Goal: Task Accomplishment & Management: Manage account settings

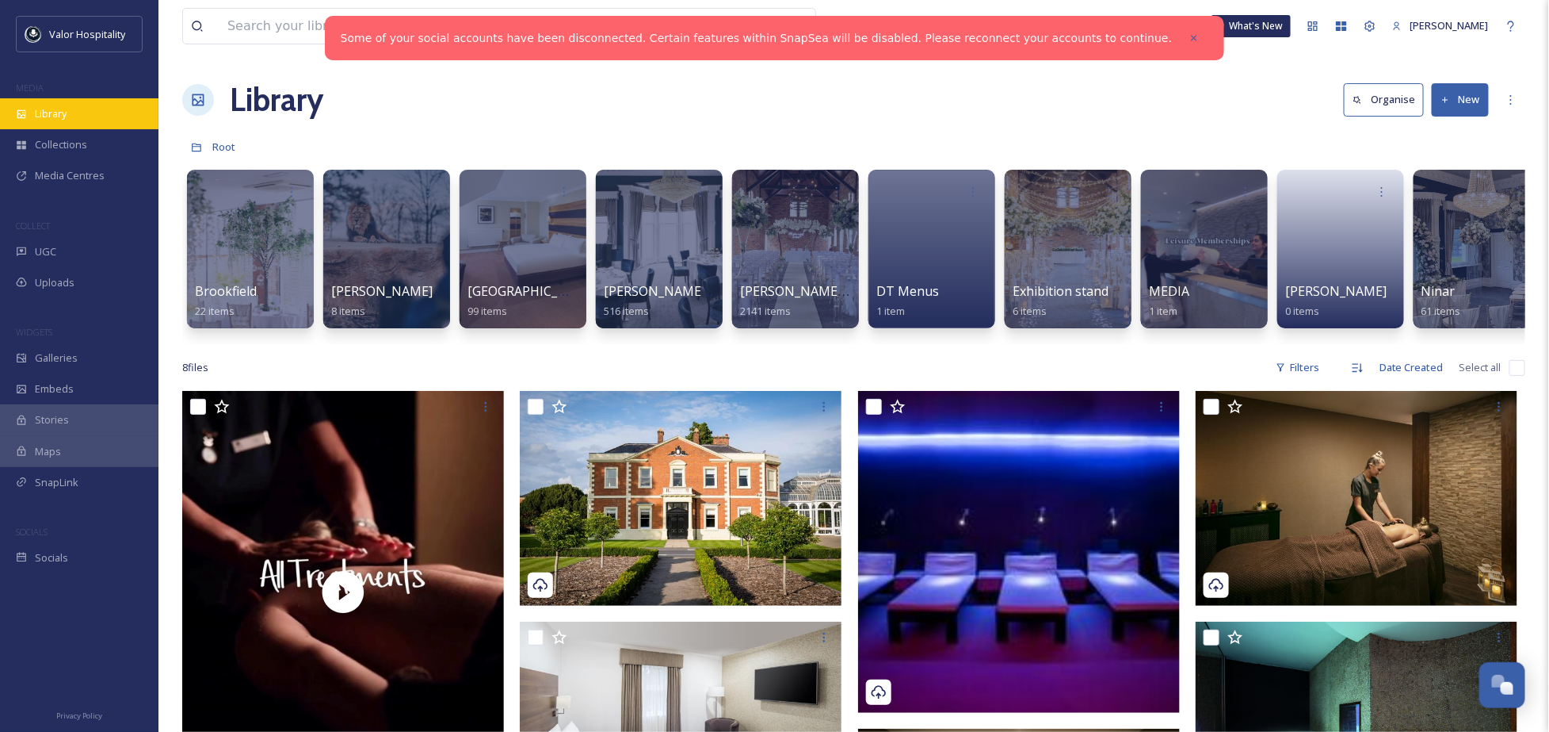
click at [93, 112] on div "Library" at bounding box center [79, 113] width 159 height 31
click at [1189, 38] on icon at bounding box center [1194, 37] width 11 height 11
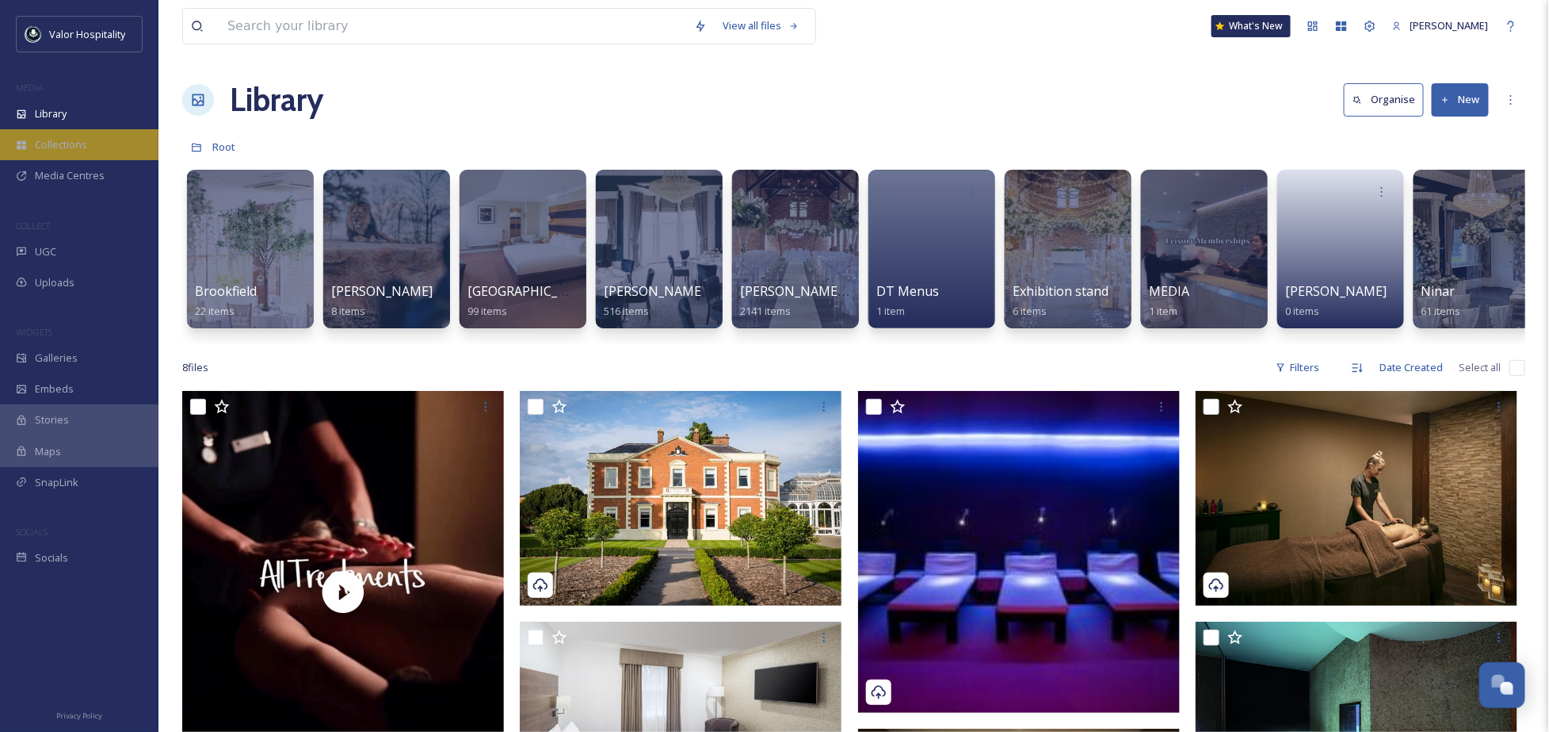
click at [54, 140] on span "Collections" at bounding box center [61, 144] width 52 height 15
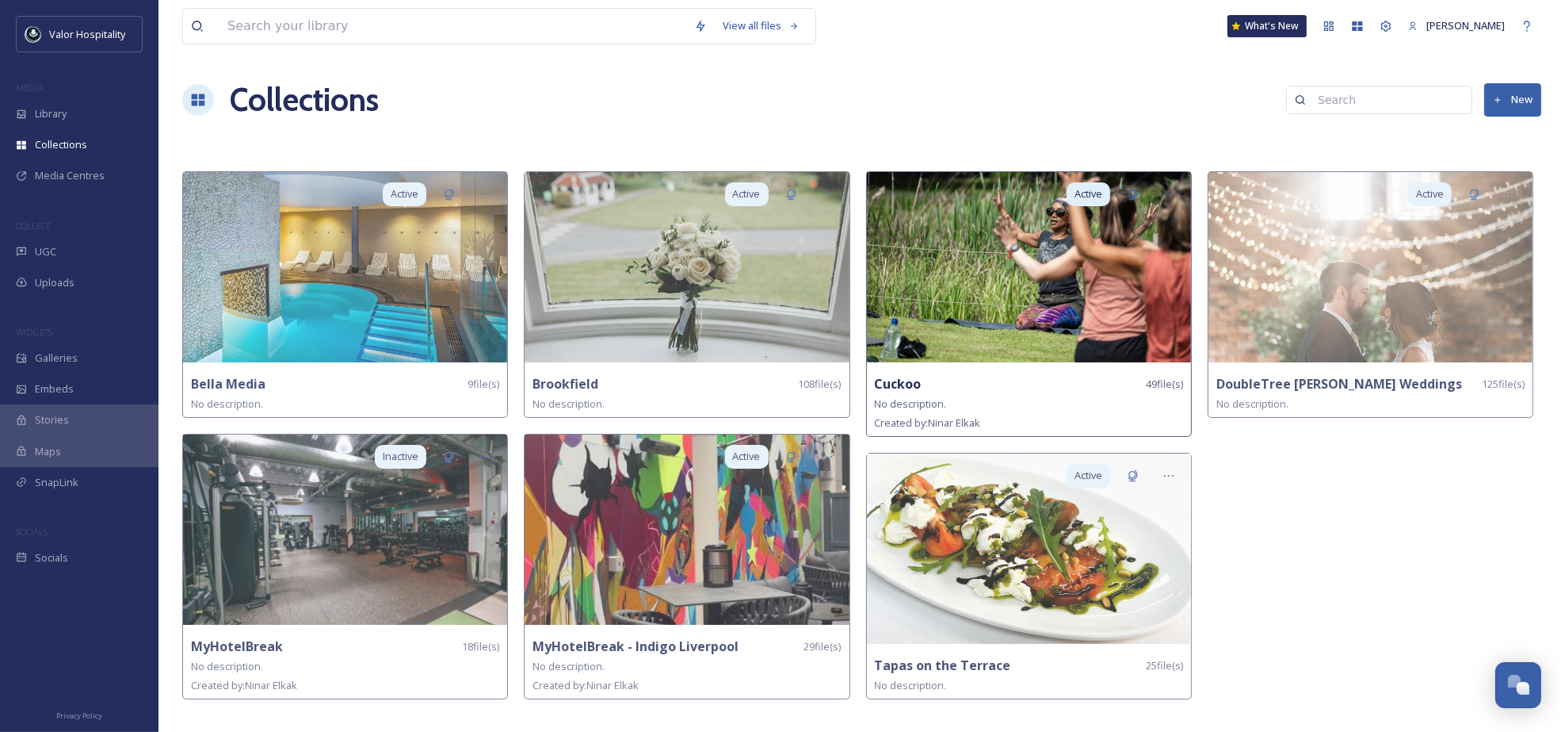
click at [1077, 312] on img at bounding box center [1029, 267] width 324 height 190
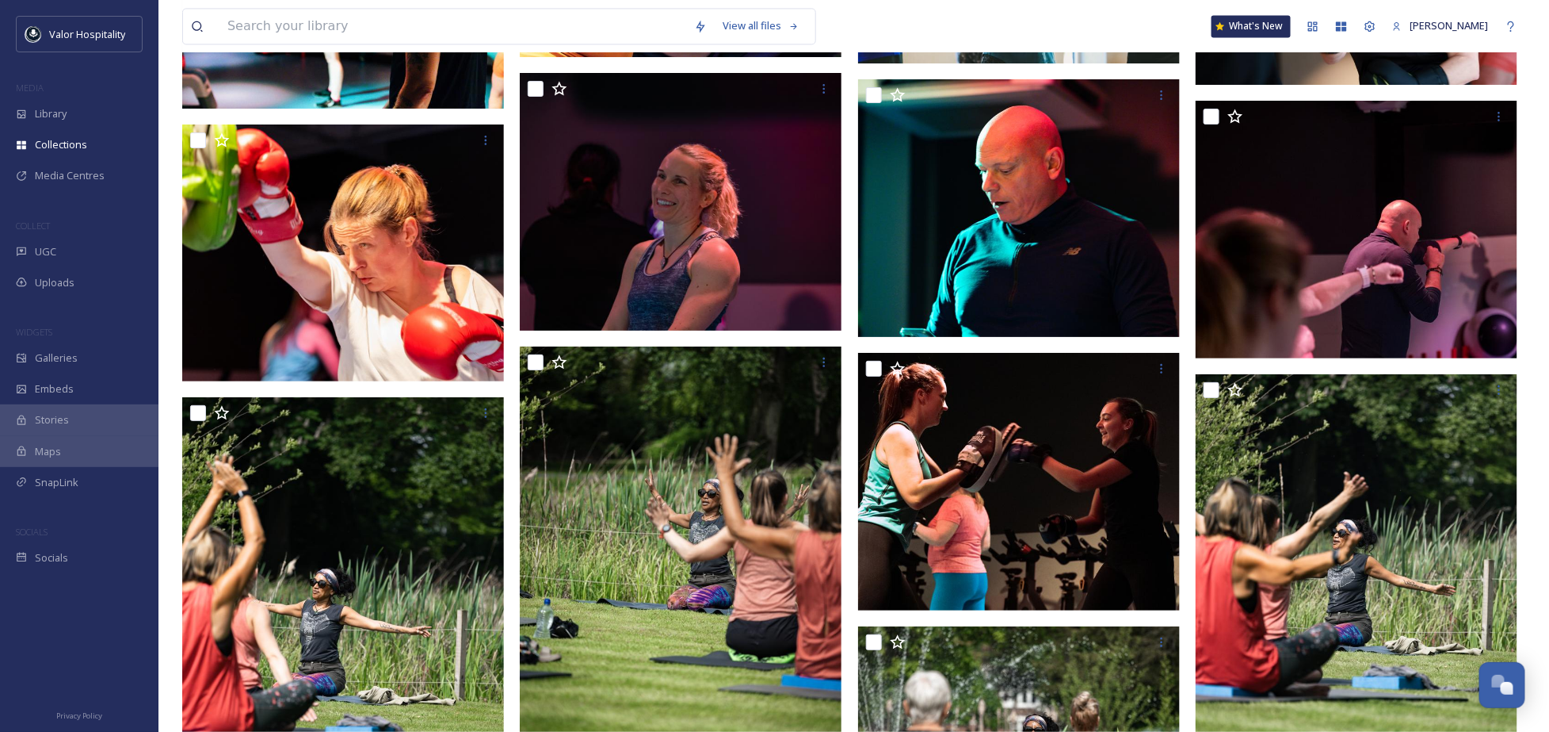
scroll to position [4932, 0]
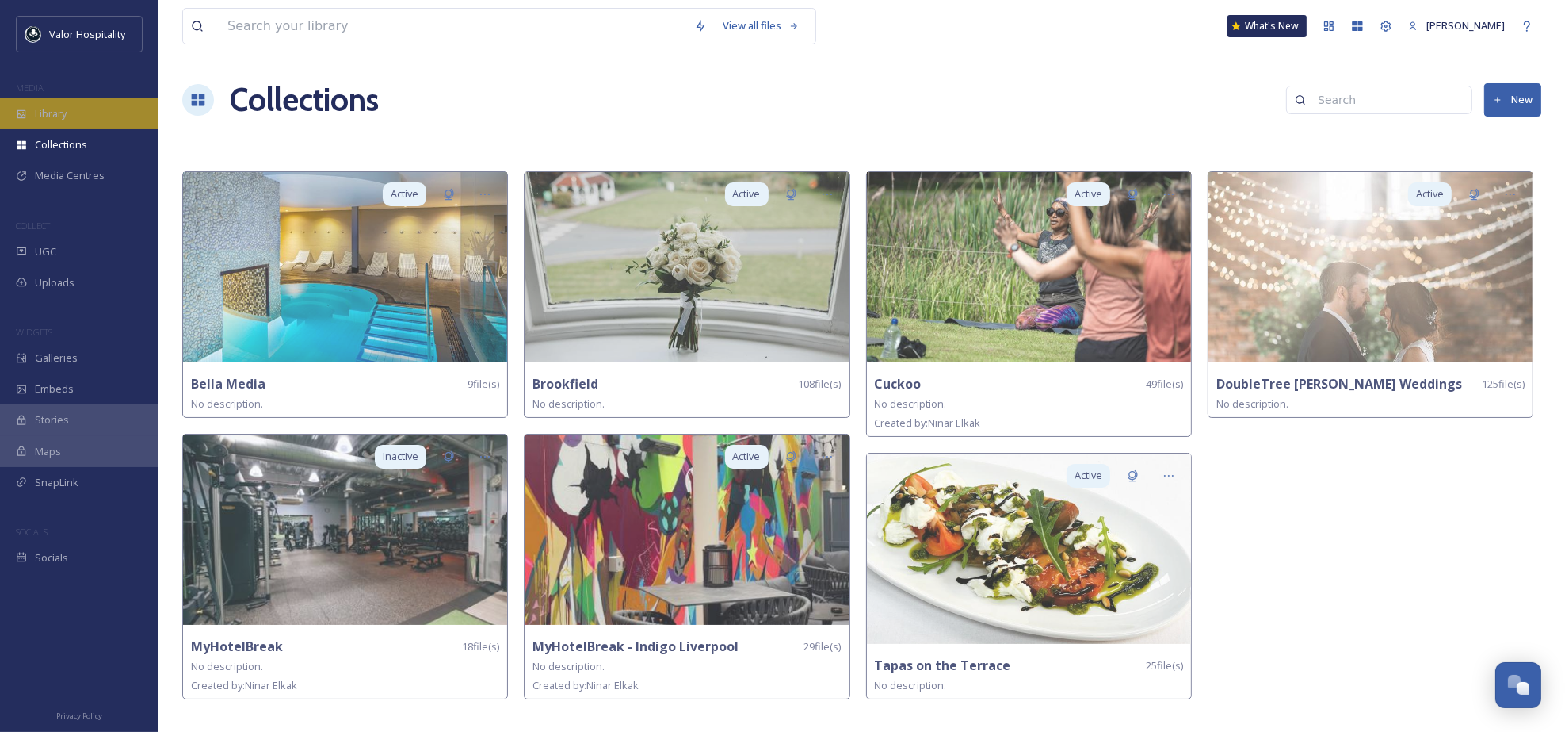
click at [83, 109] on div "Library" at bounding box center [79, 113] width 159 height 31
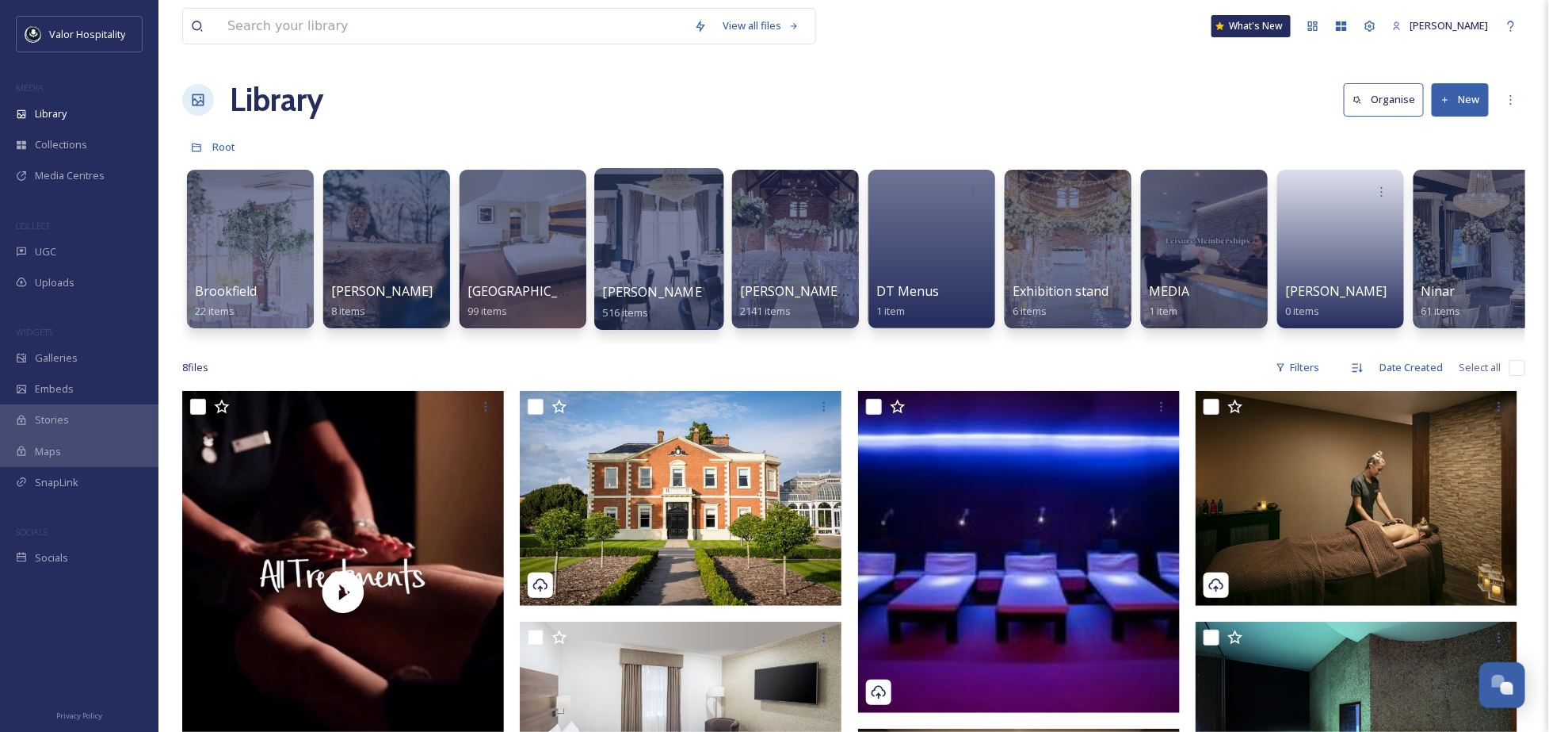
click at [624, 227] on div at bounding box center [658, 249] width 129 height 162
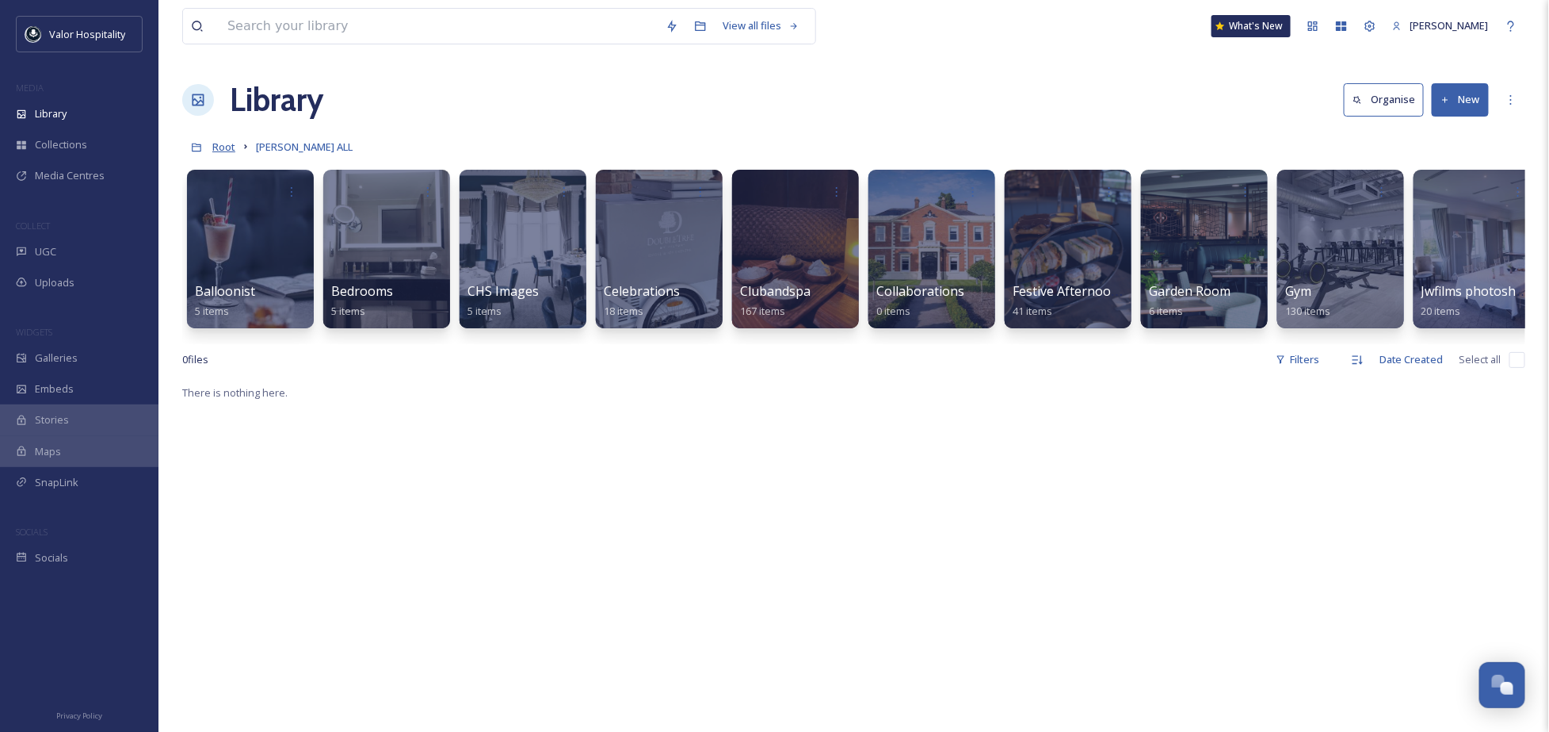
click at [221, 147] on span "Root" at bounding box center [223, 146] width 23 height 14
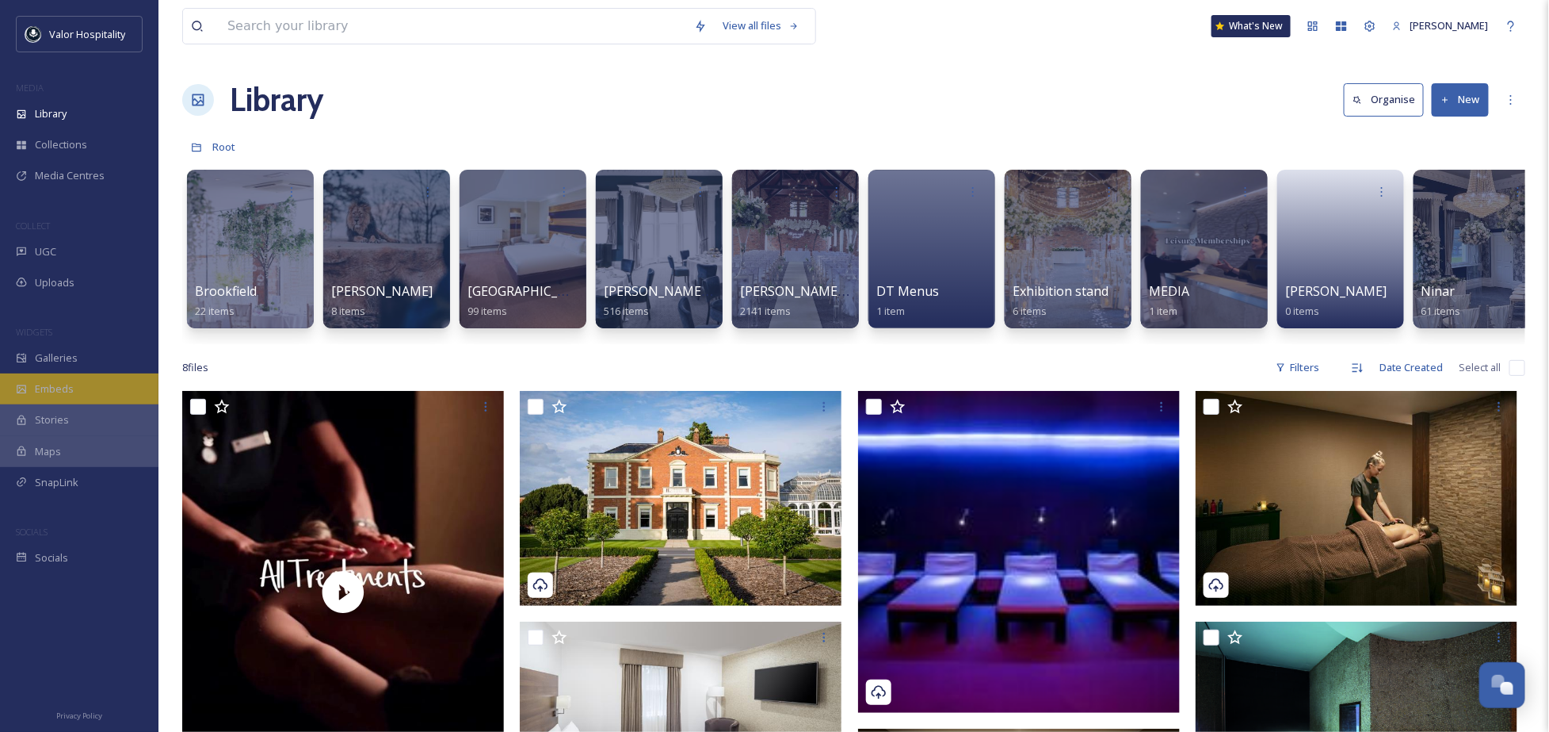
click at [86, 391] on div "Embeds" at bounding box center [79, 388] width 159 height 31
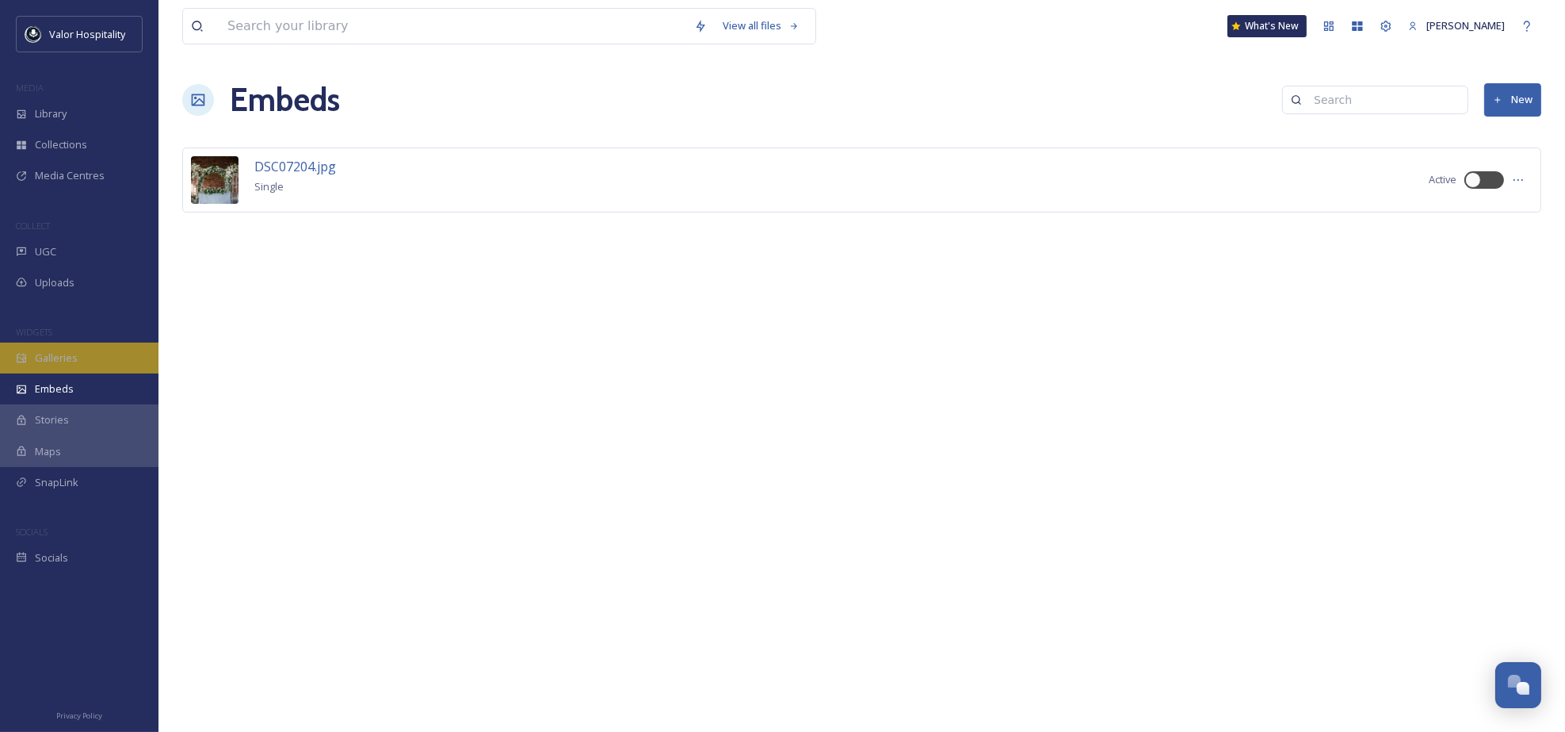
click at [86, 369] on div "Galleries" at bounding box center [79, 357] width 159 height 31
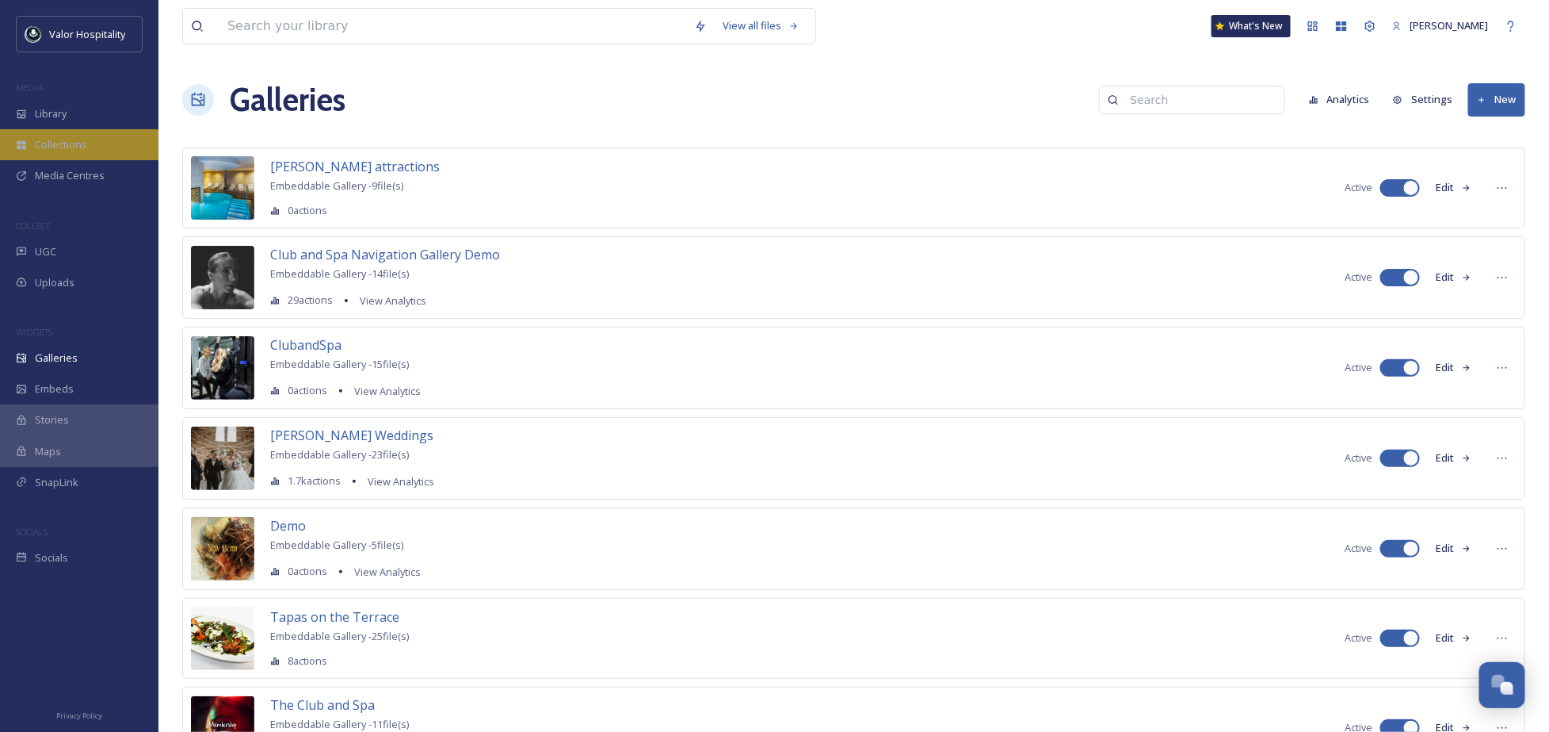
click at [84, 142] on span "Collections" at bounding box center [61, 144] width 52 height 15
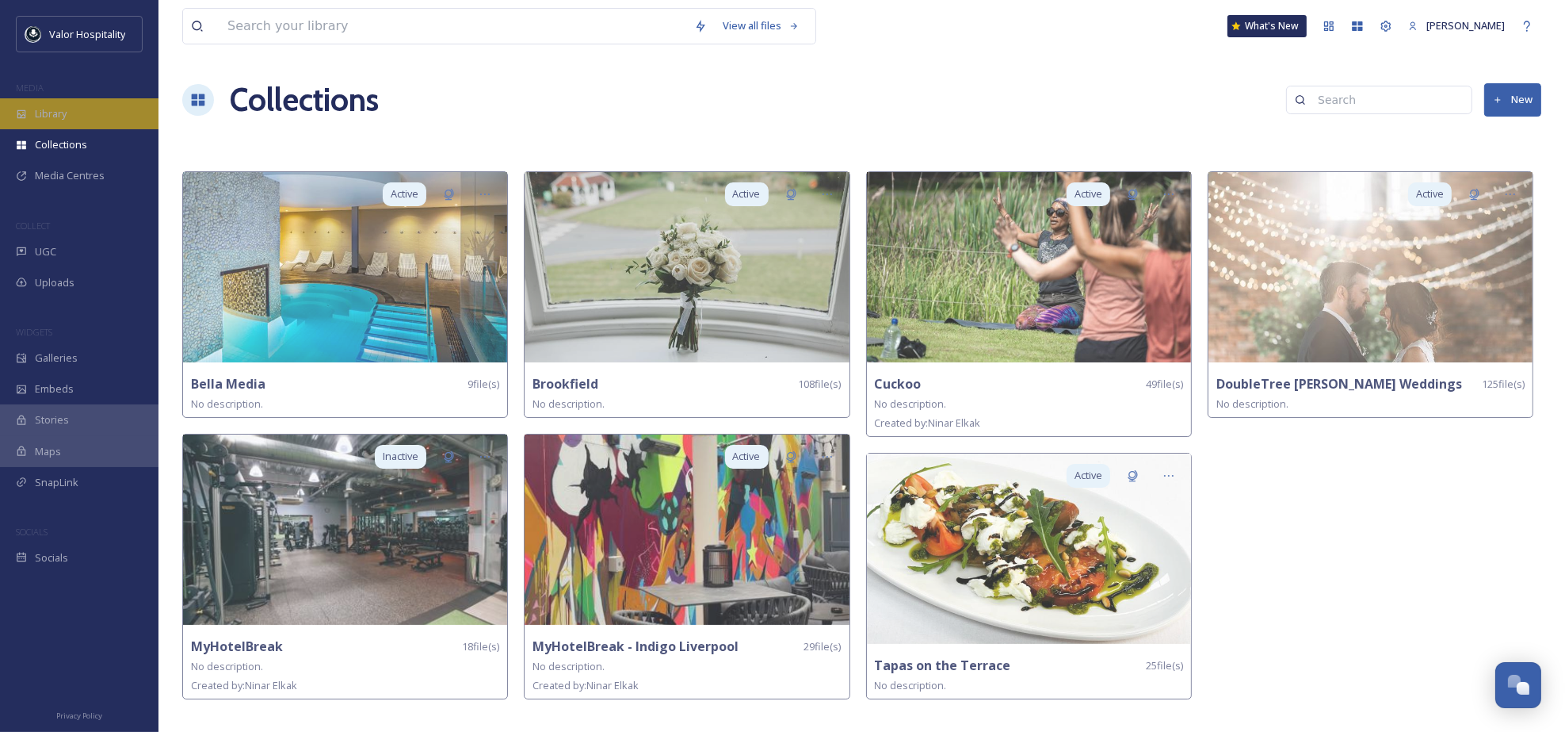
click at [60, 109] on span "Library" at bounding box center [51, 113] width 32 height 15
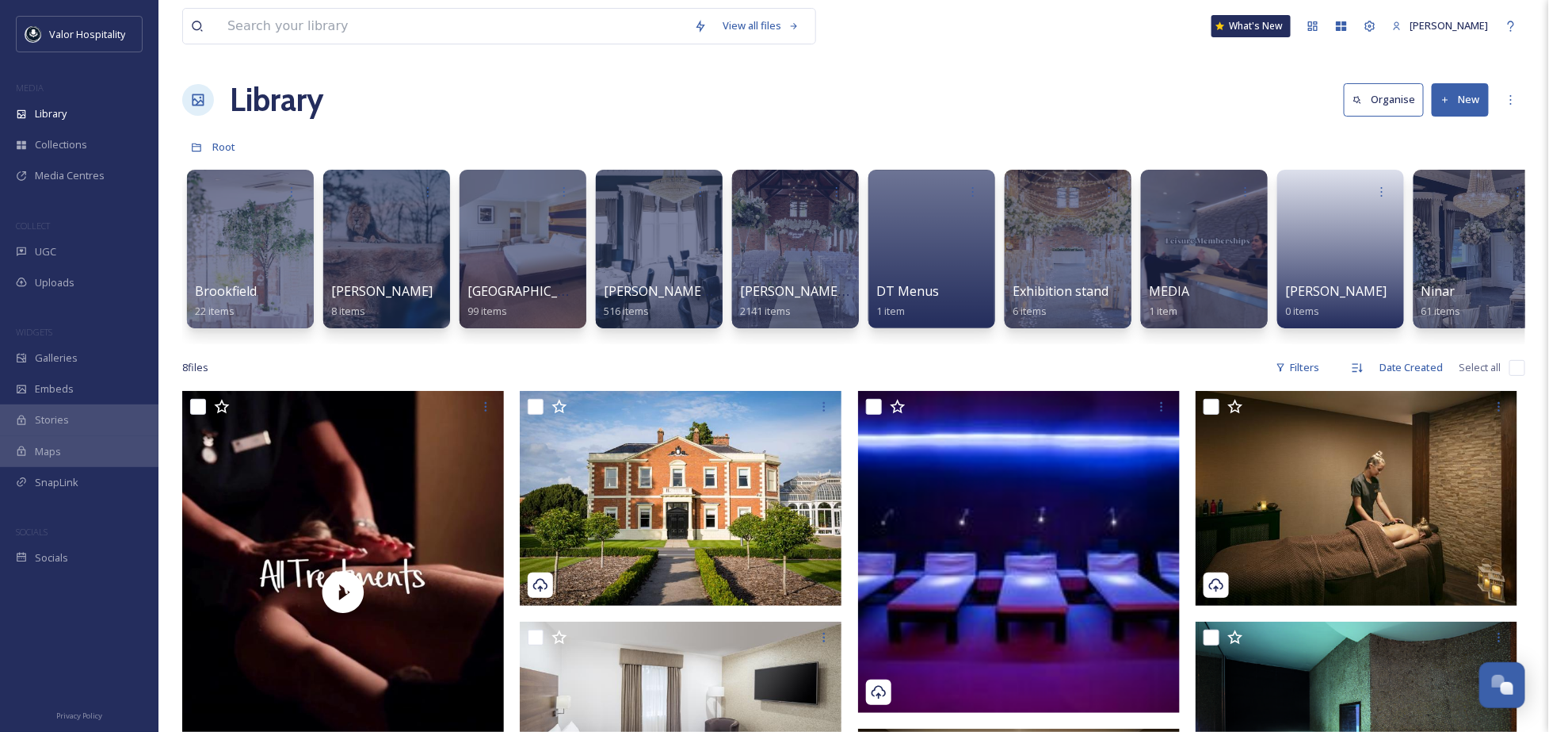
scroll to position [0, 155]
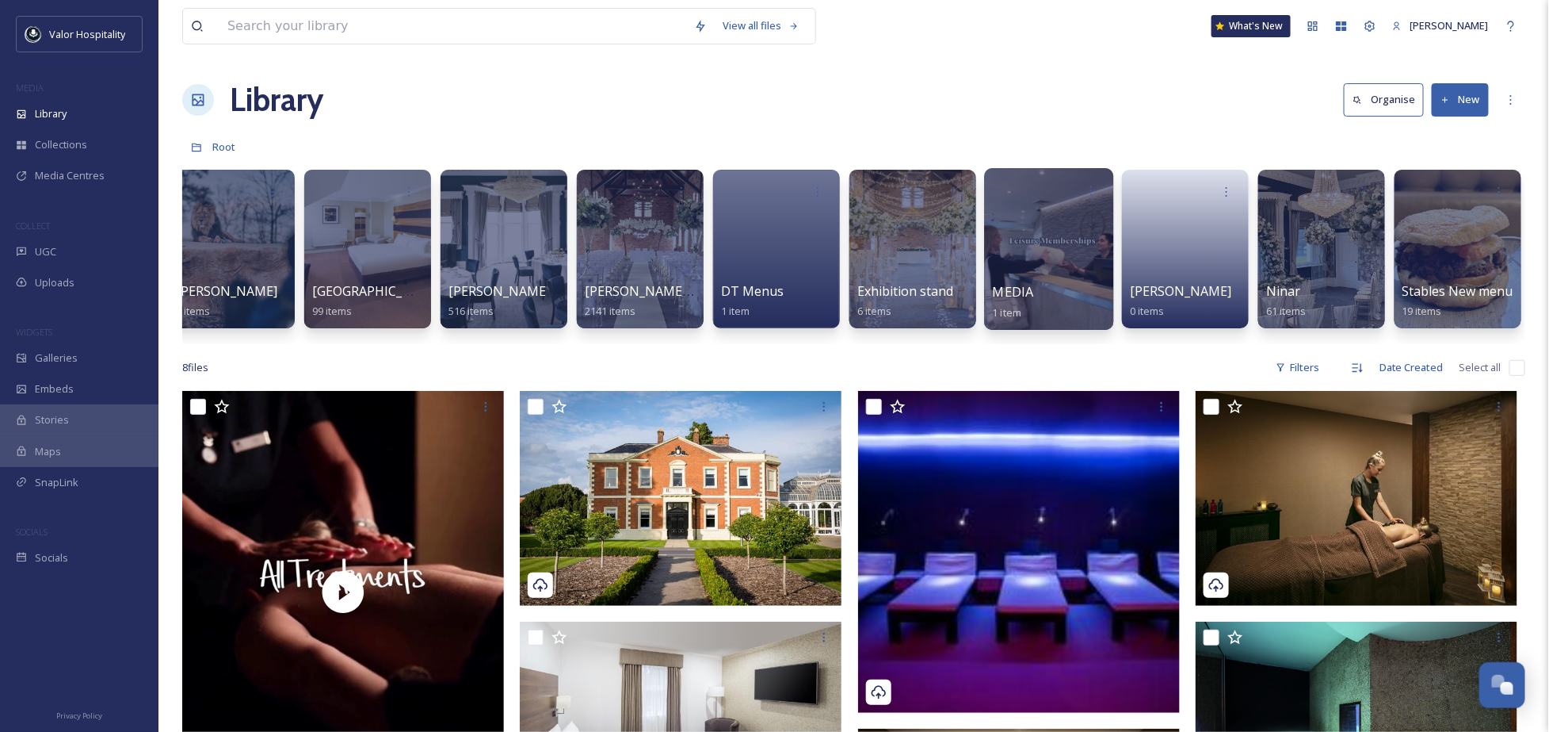
click at [1037, 254] on div at bounding box center [1048, 249] width 129 height 162
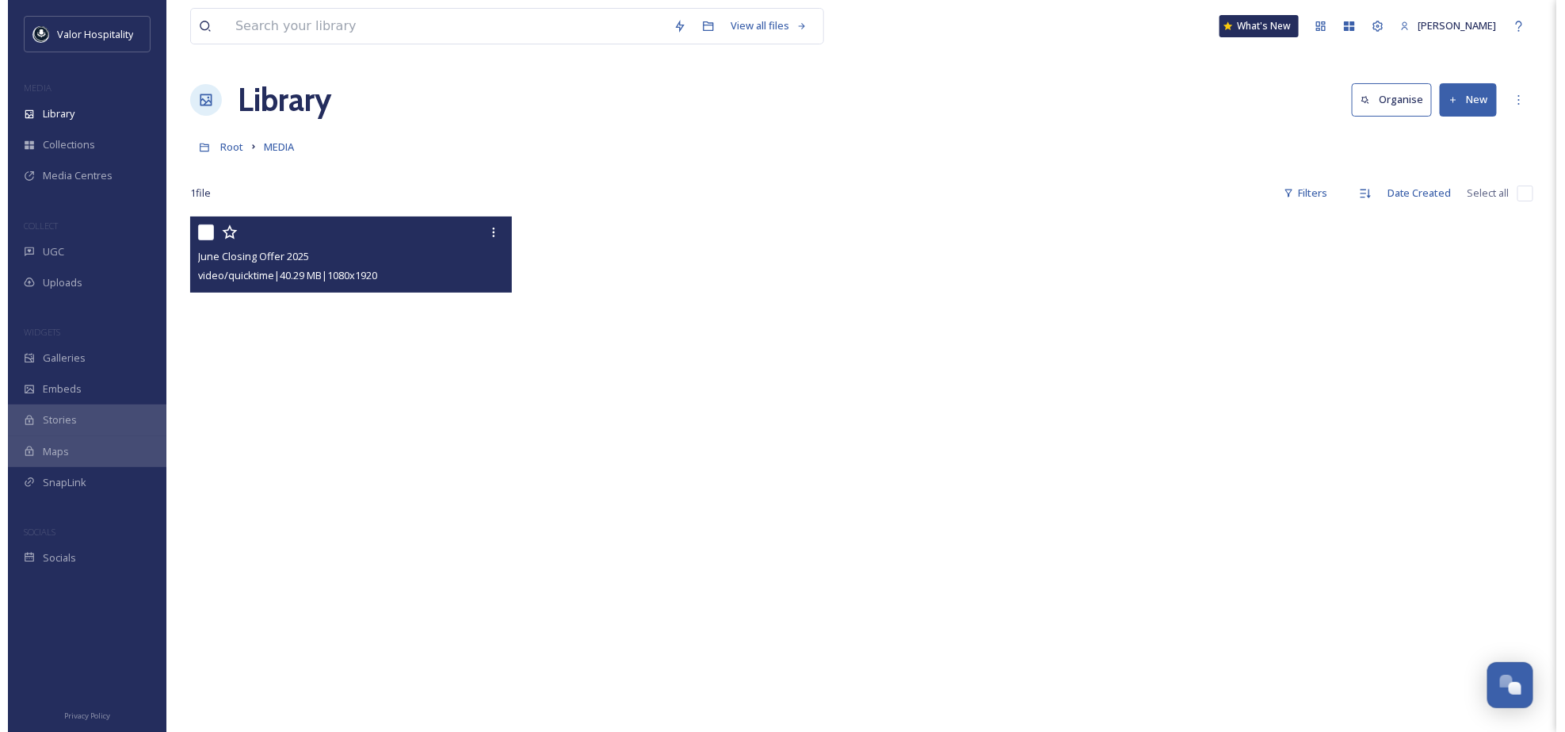
scroll to position [105, 0]
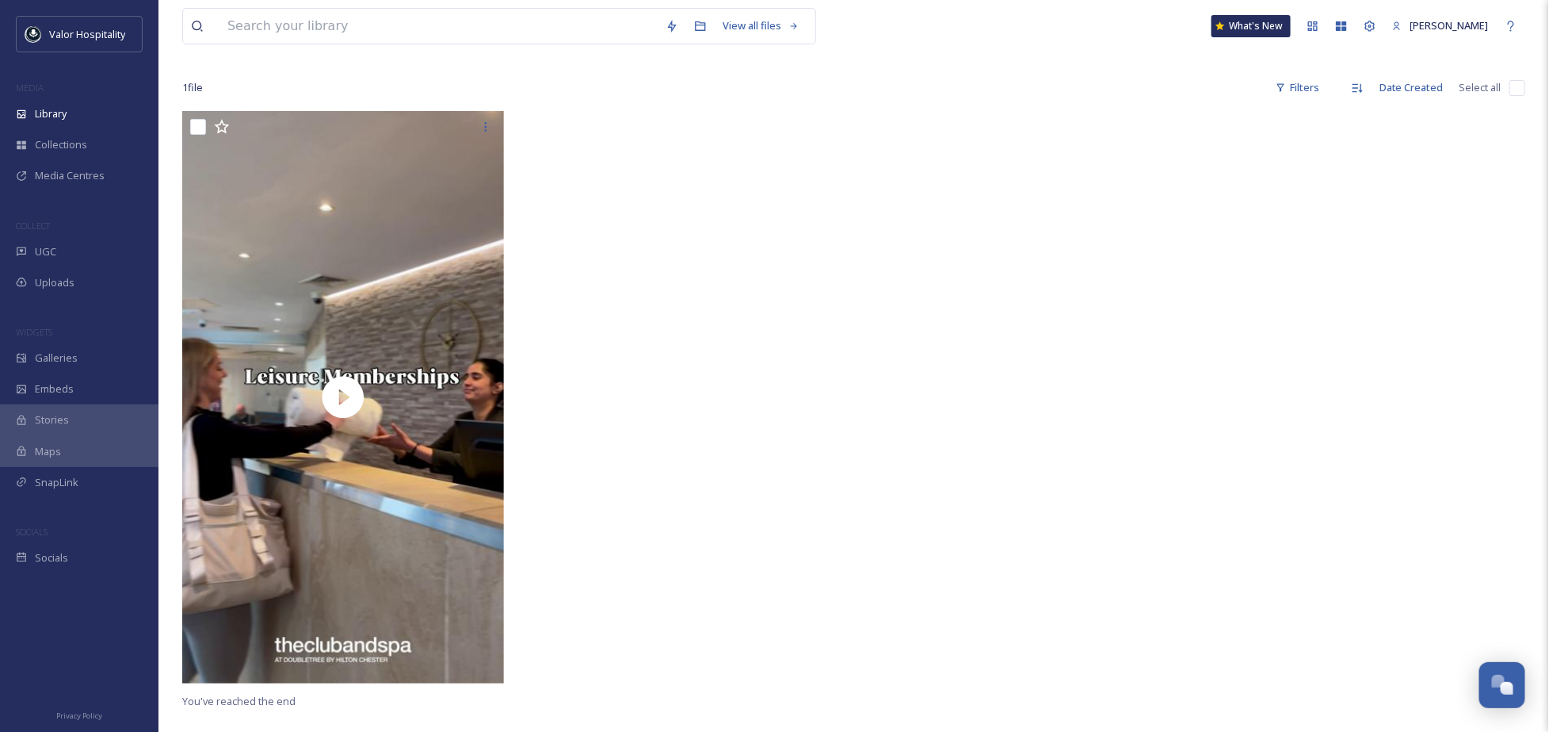
click at [799, 611] on div at bounding box center [685, 401] width 330 height 580
click at [827, 430] on div at bounding box center [685, 401] width 330 height 580
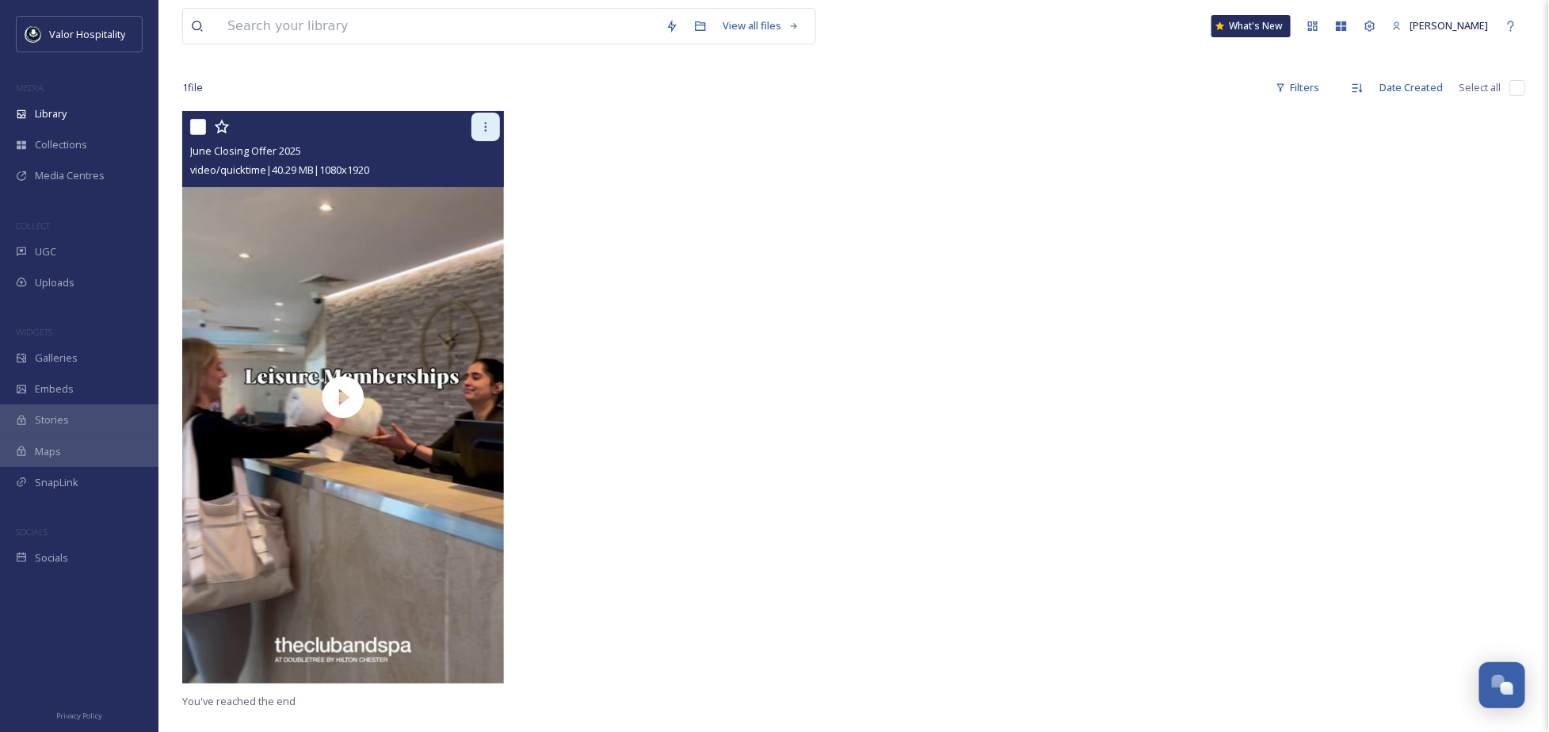
click at [488, 127] on icon at bounding box center [486, 126] width 13 height 13
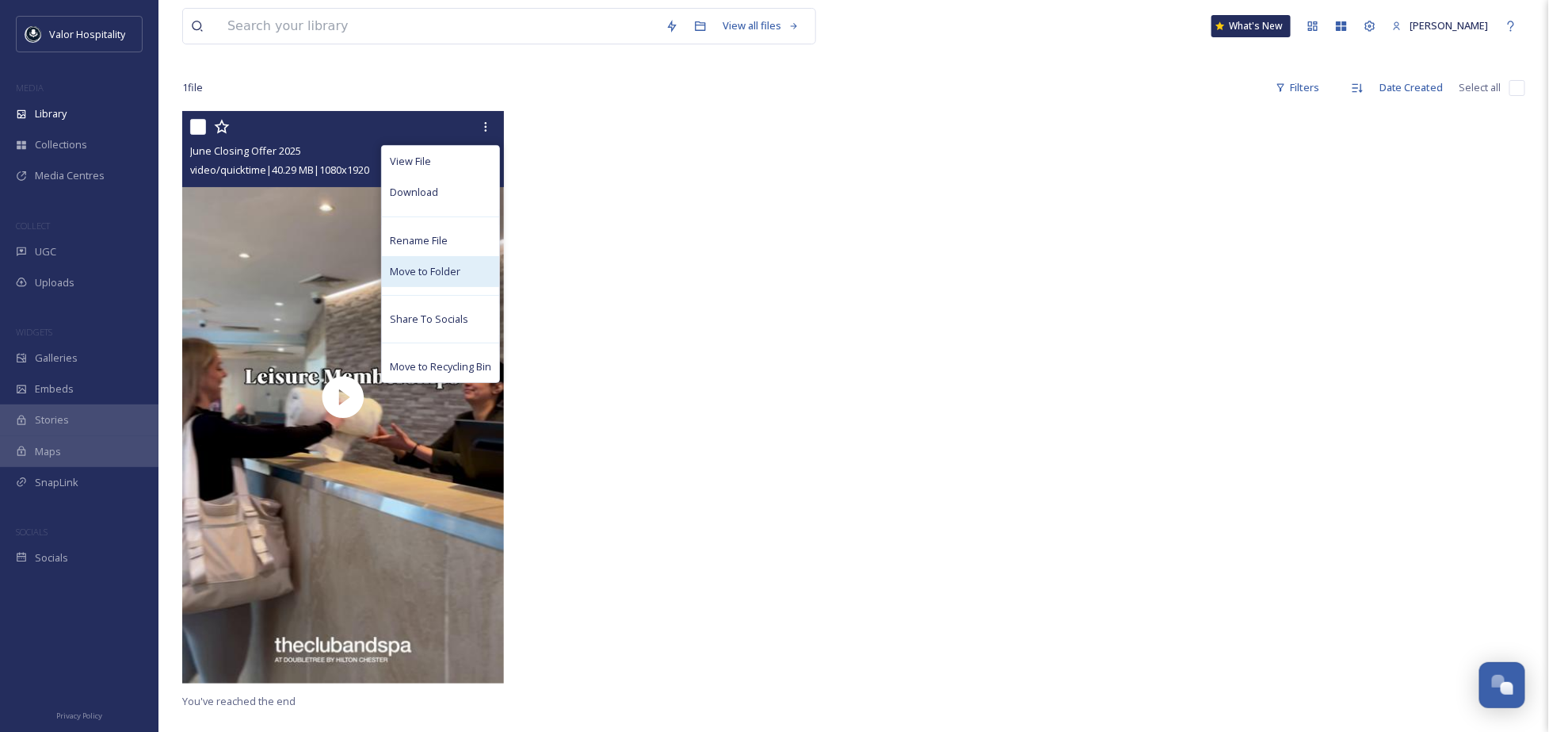
click at [430, 273] on span "Move to Folder" at bounding box center [425, 271] width 71 height 15
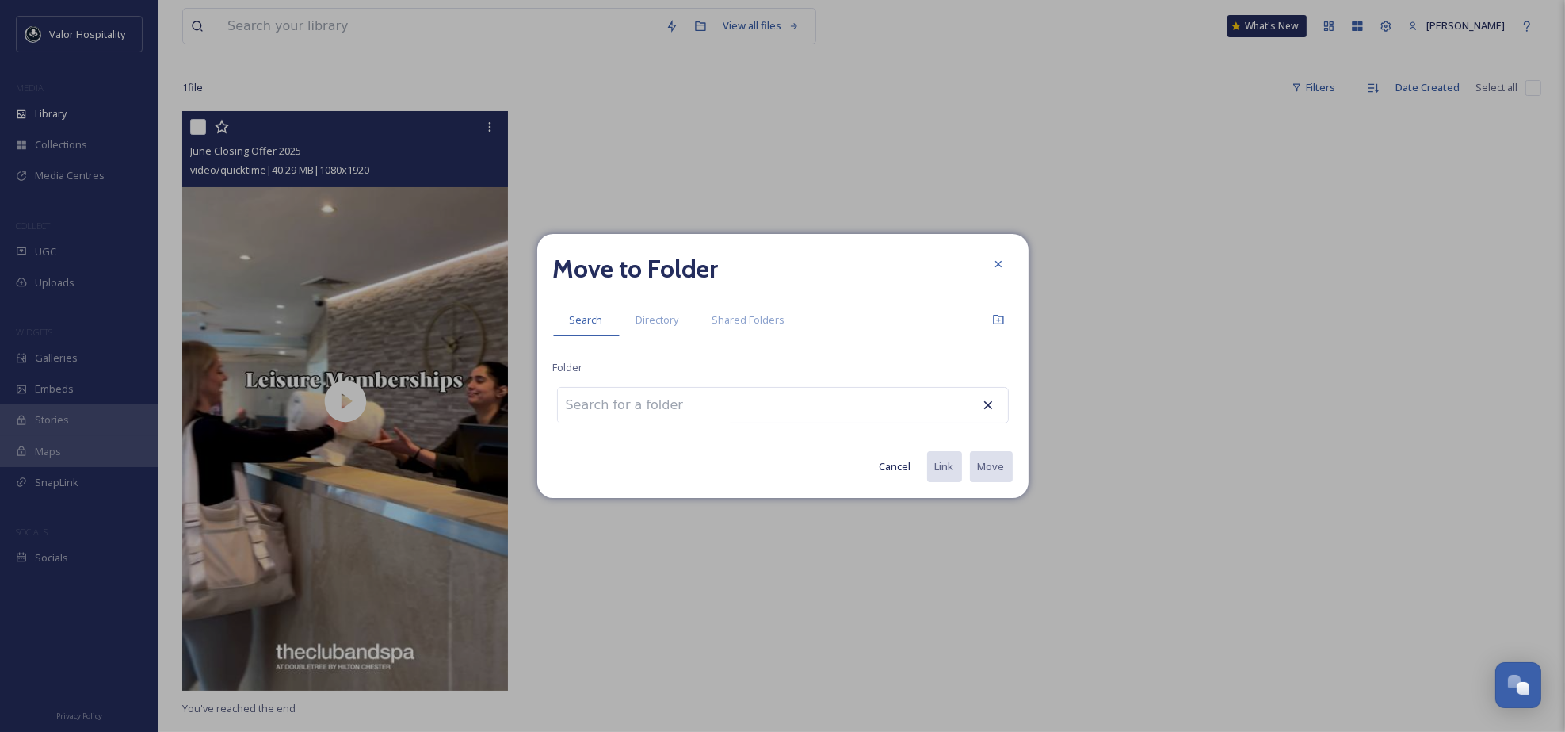
click at [663, 399] on input at bounding box center [645, 405] width 174 height 35
click at [669, 315] on span "Directory" at bounding box center [657, 319] width 43 height 15
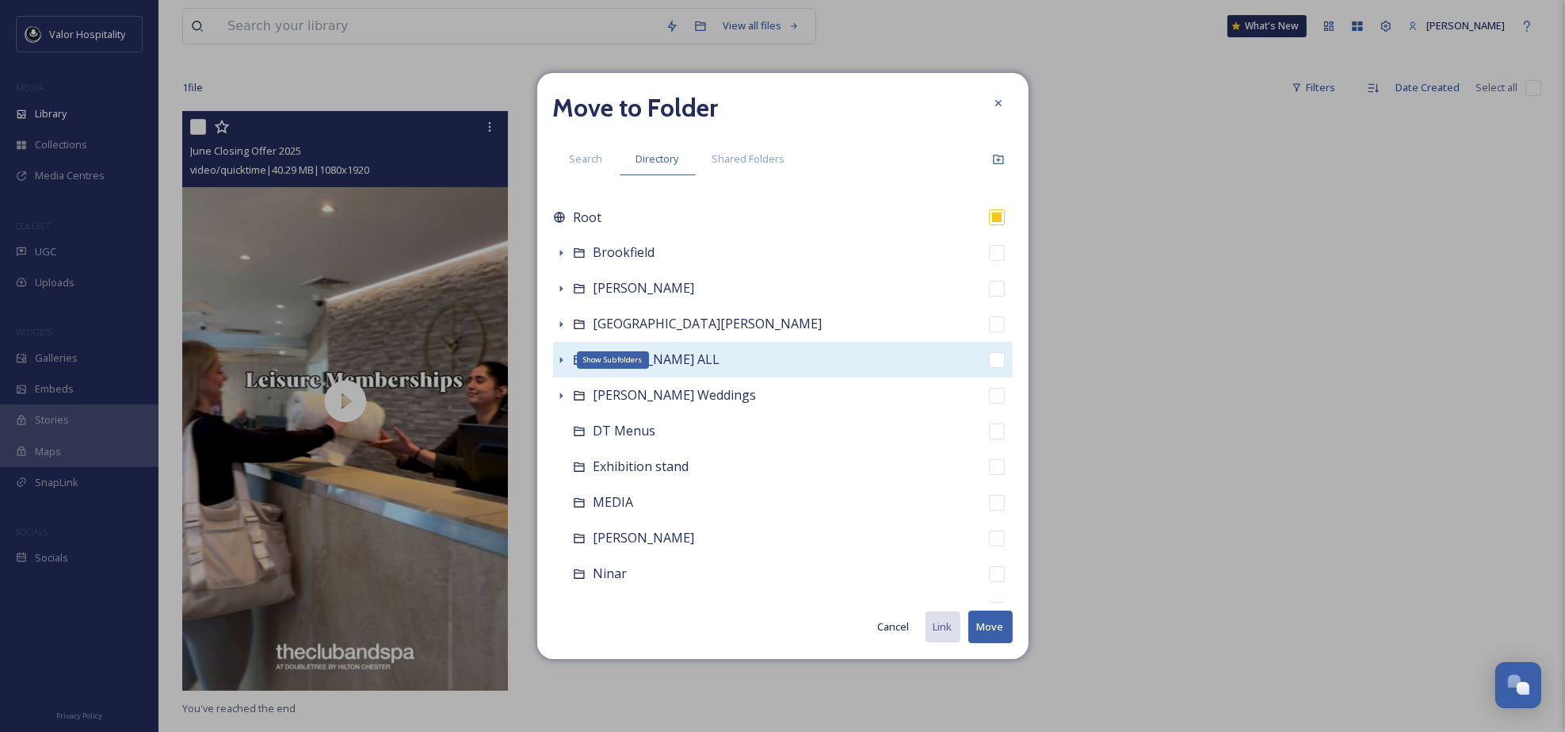
click at [566, 360] on icon at bounding box center [561, 359] width 13 height 13
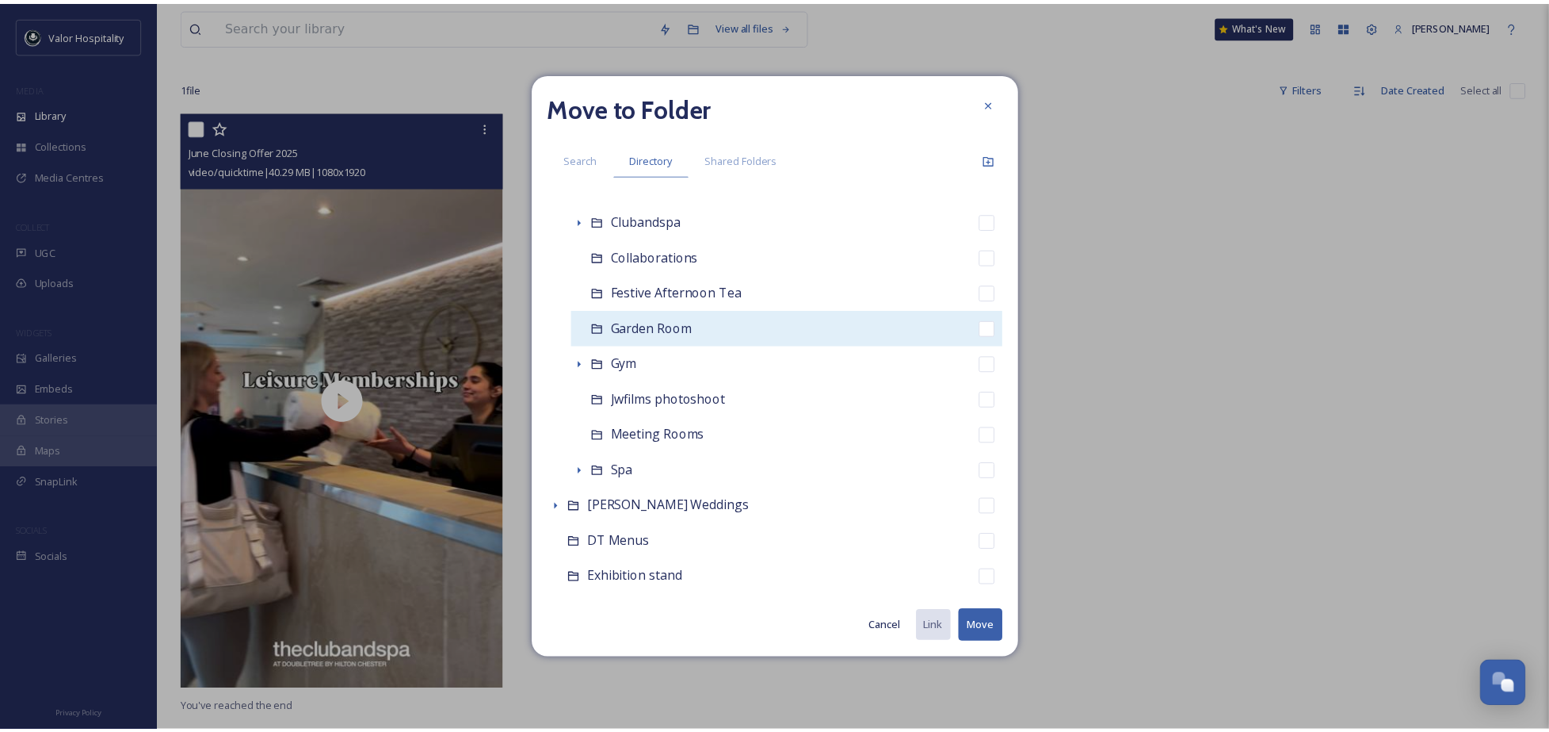
scroll to position [211, 0]
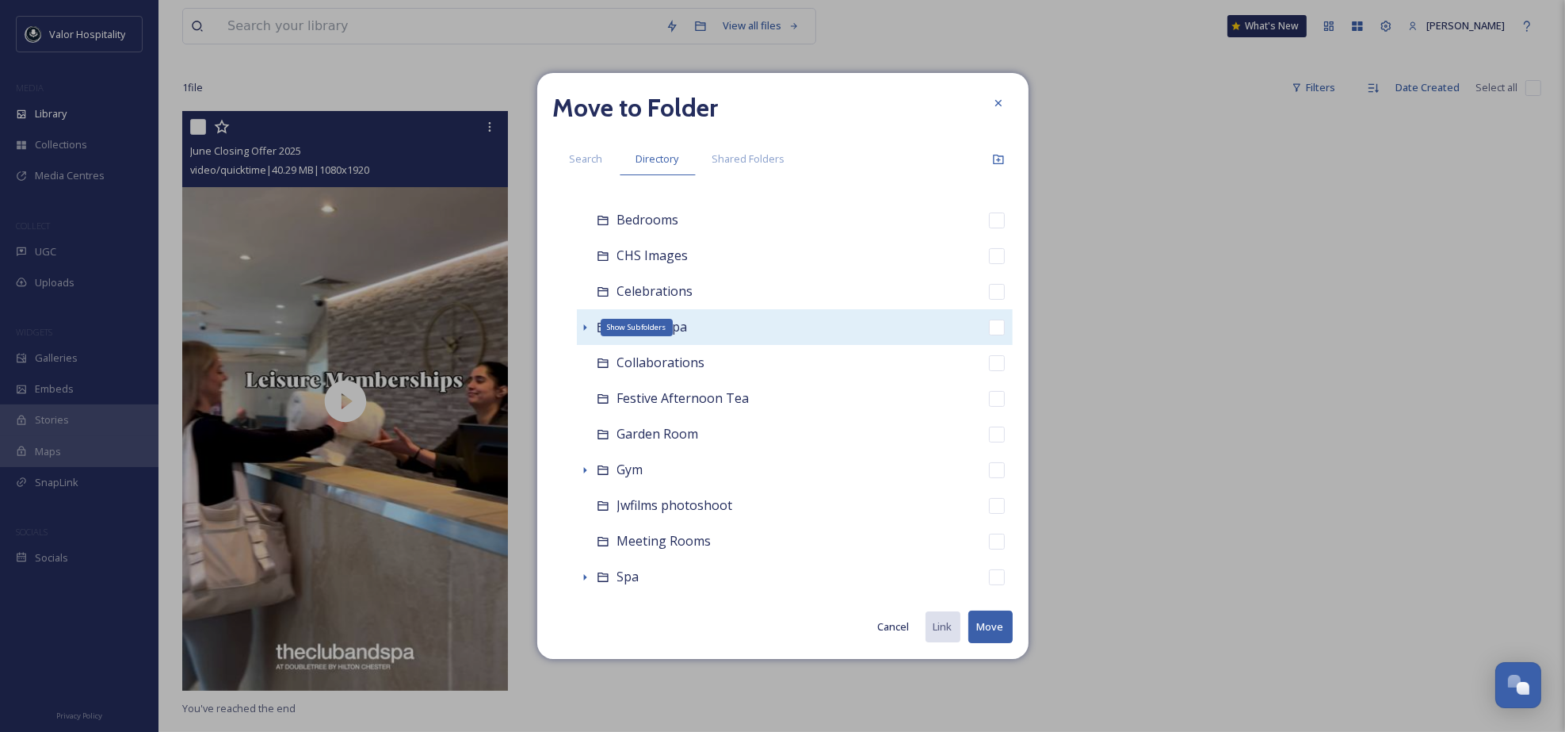
click at [587, 323] on icon at bounding box center [585, 327] width 13 height 13
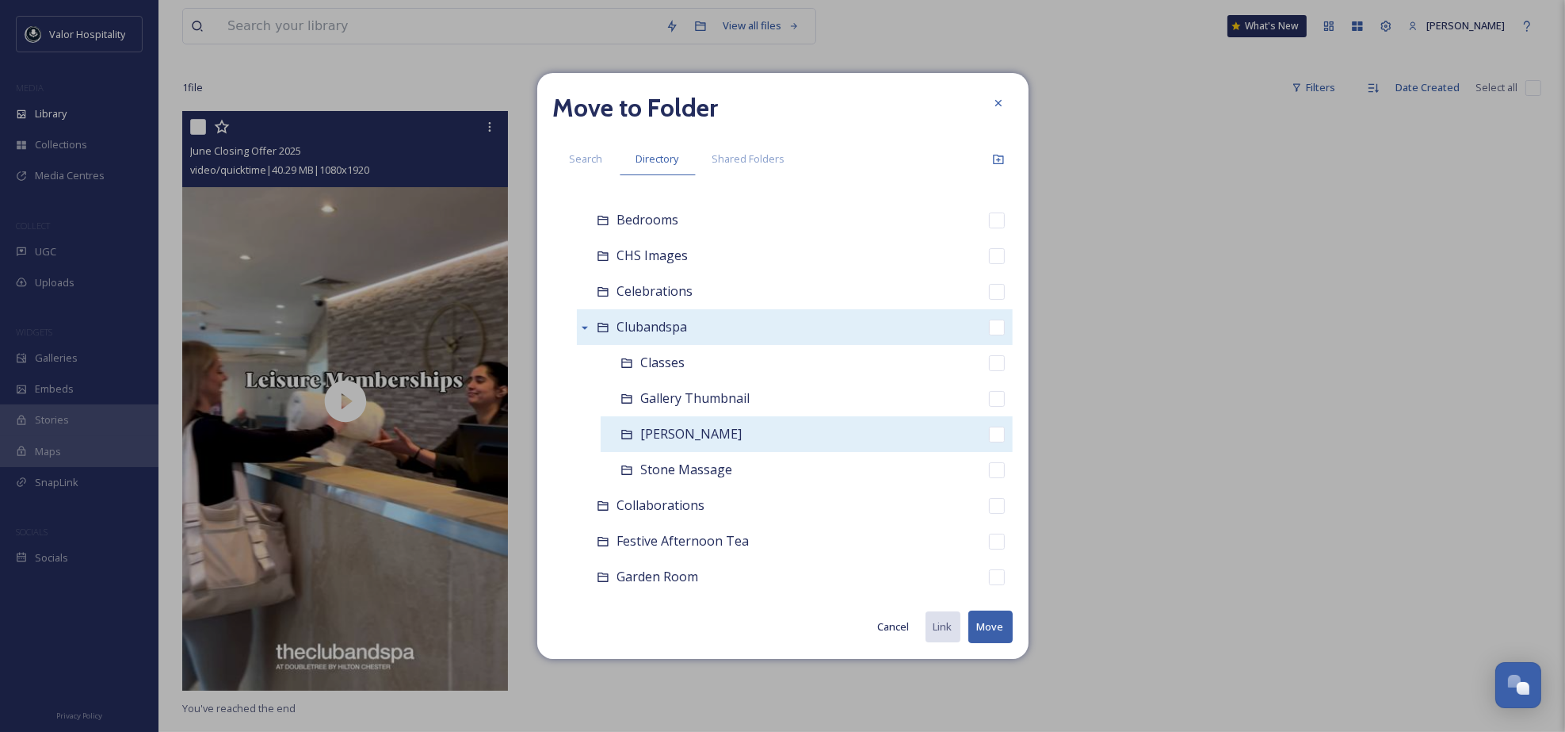
click at [680, 430] on span "Natasha Cruse" at bounding box center [691, 433] width 101 height 17
checkbox input "false"
checkbox input "true"
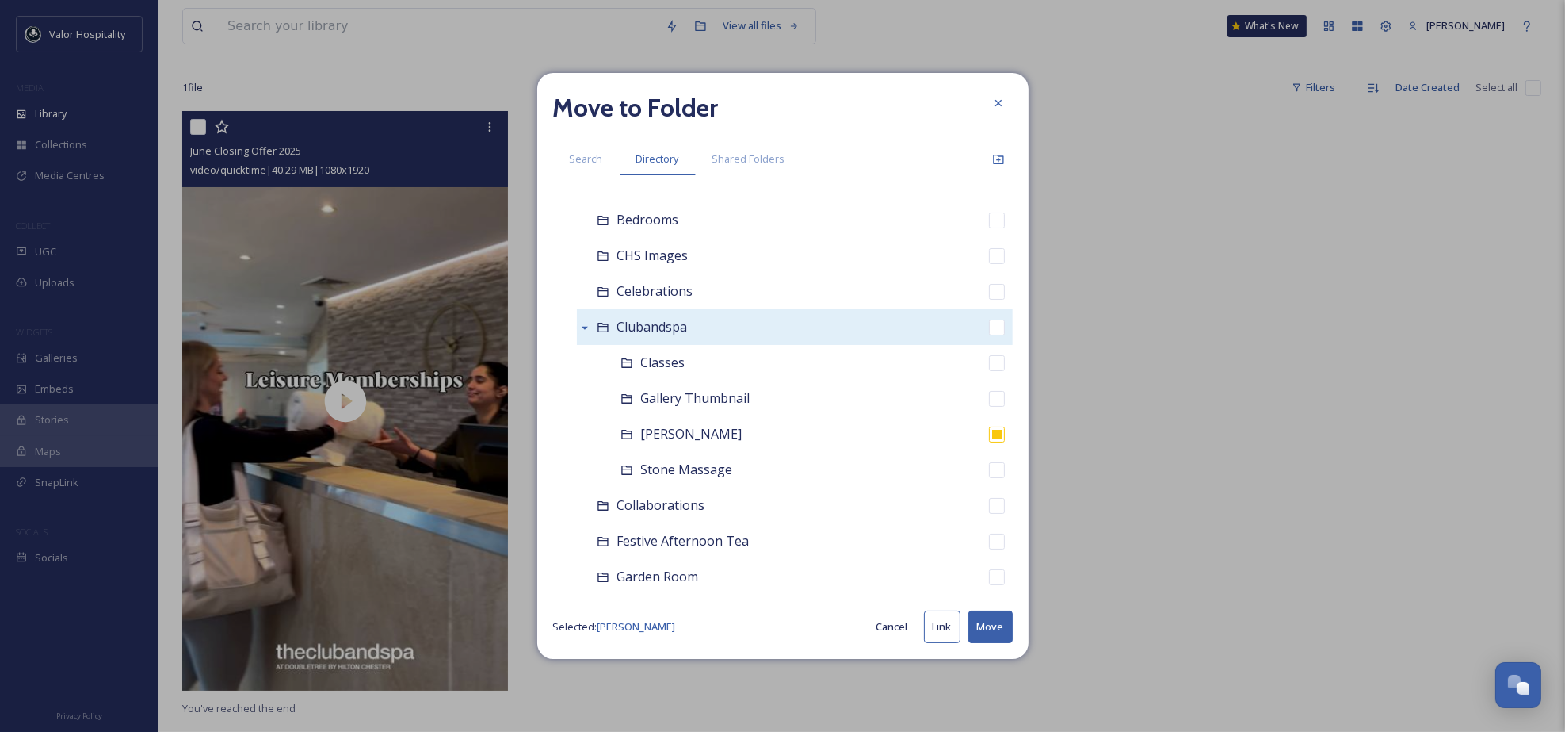
click at [997, 635] on button "Move" at bounding box center [991, 626] width 44 height 32
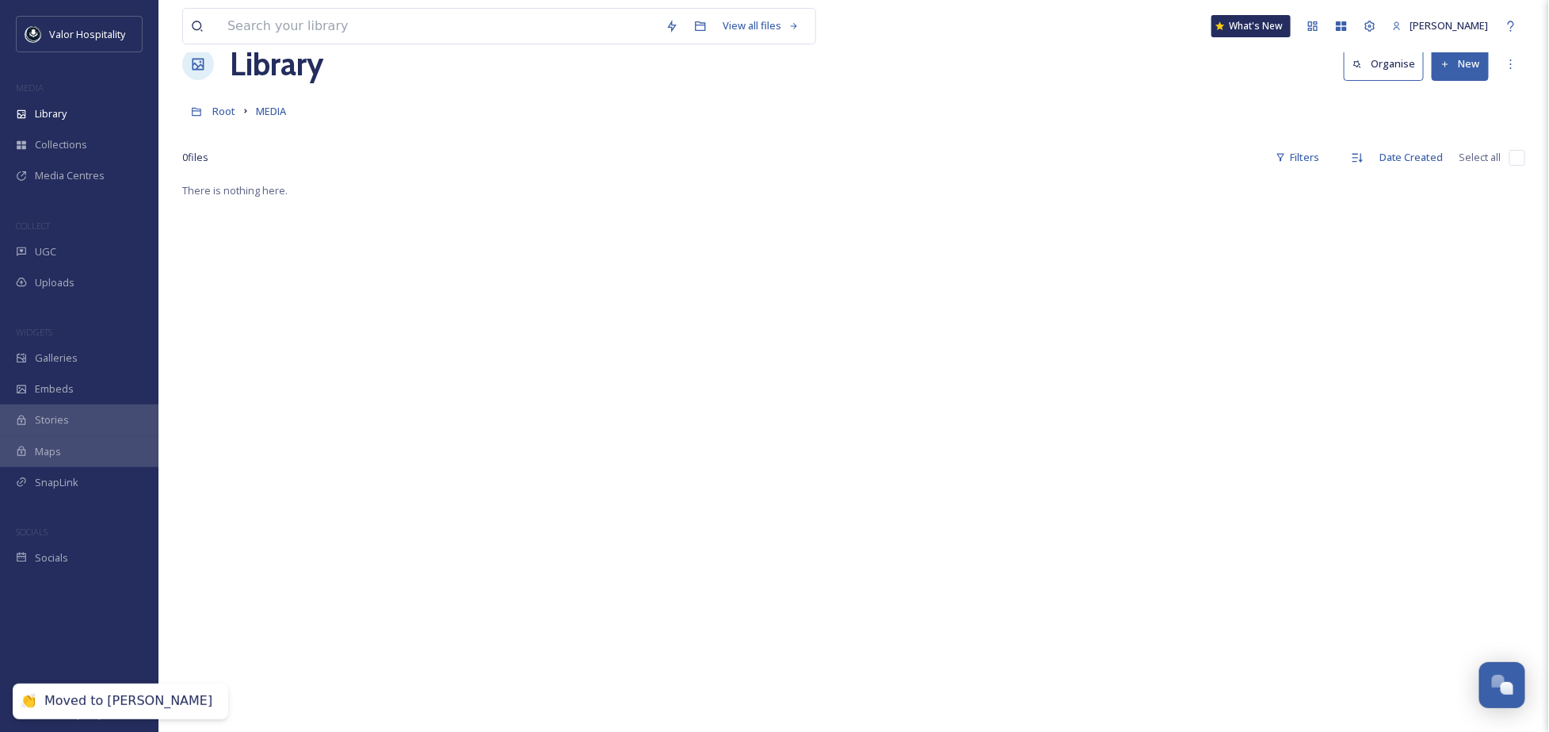
scroll to position [0, 0]
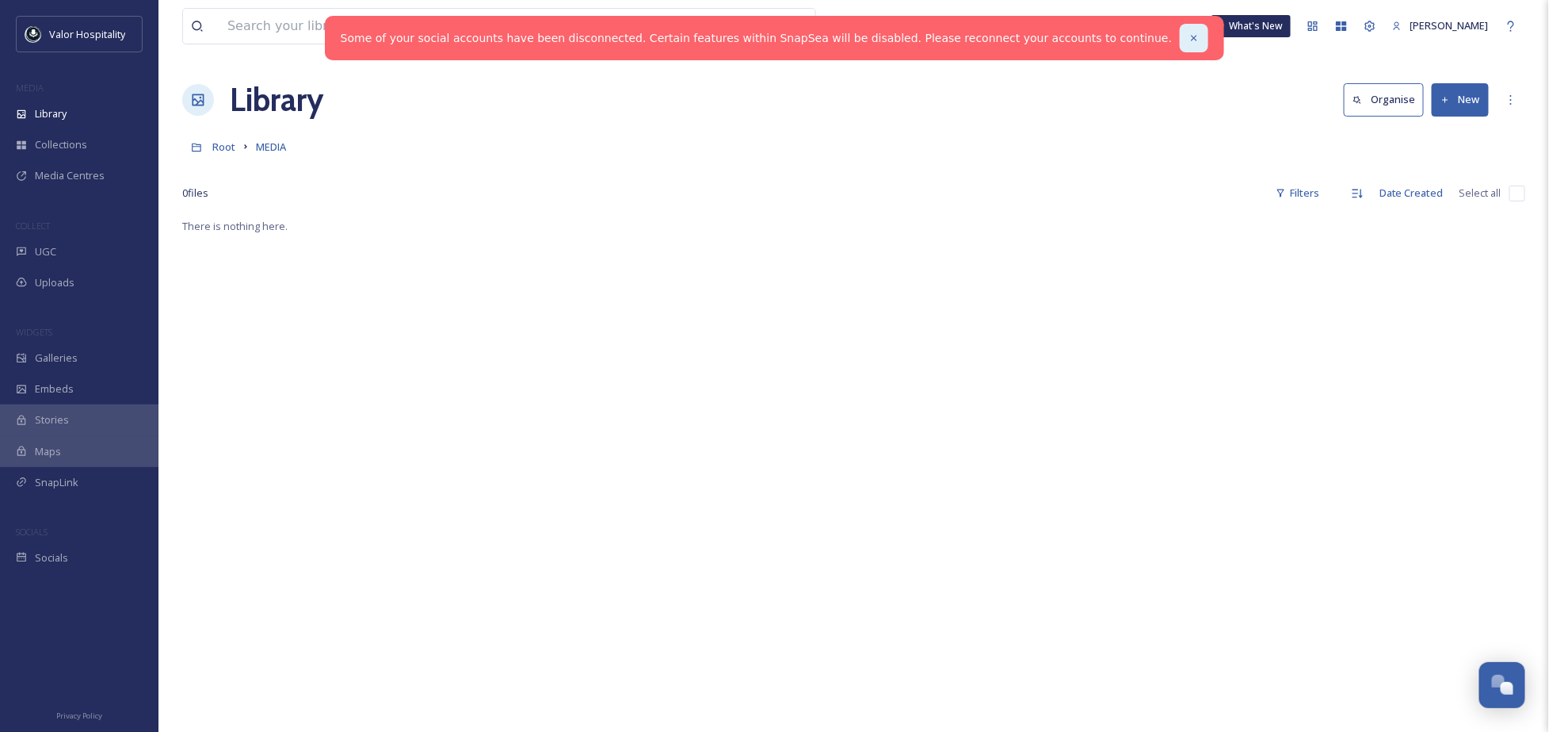
click at [1189, 40] on icon at bounding box center [1194, 37] width 11 height 11
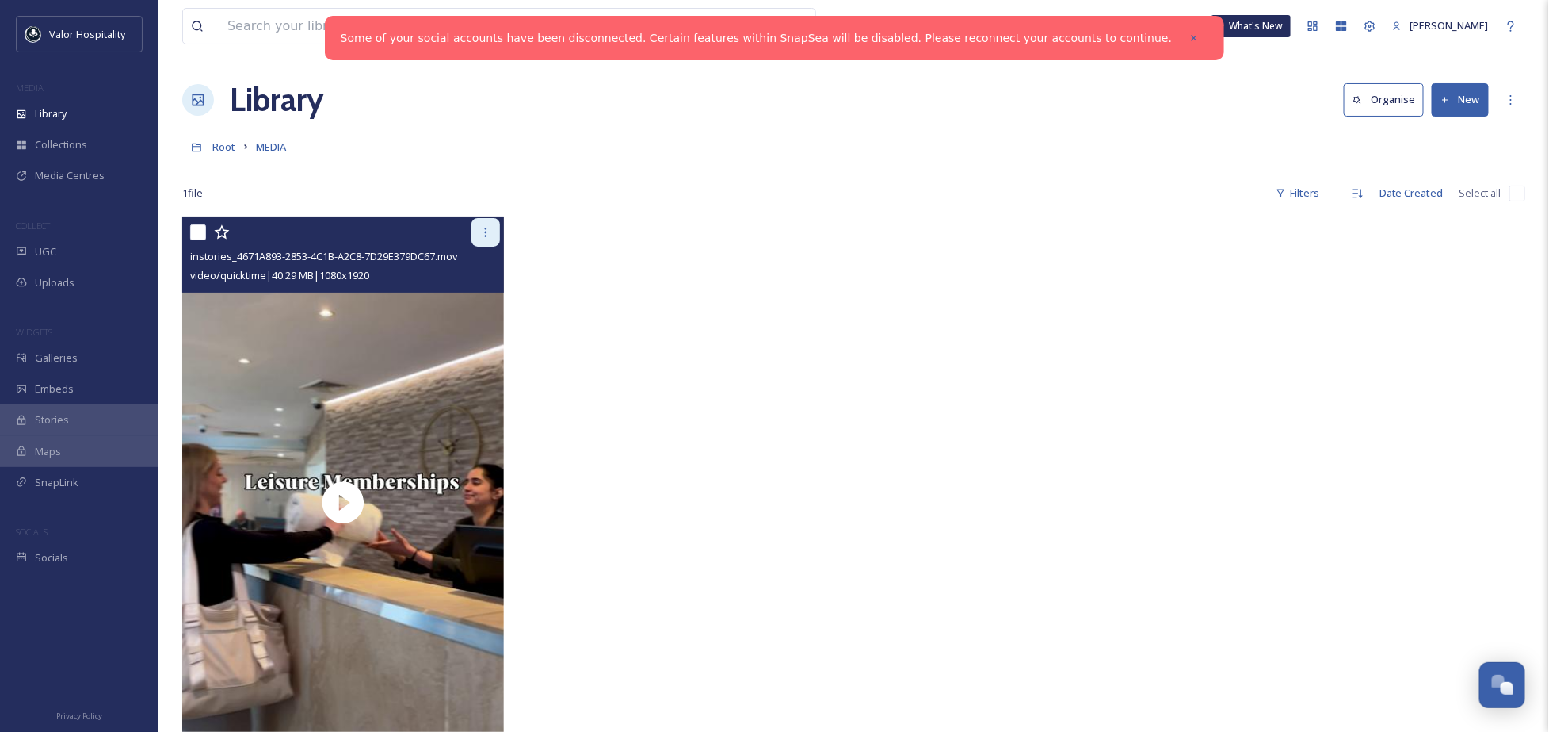
click at [491, 235] on icon at bounding box center [486, 232] width 13 height 13
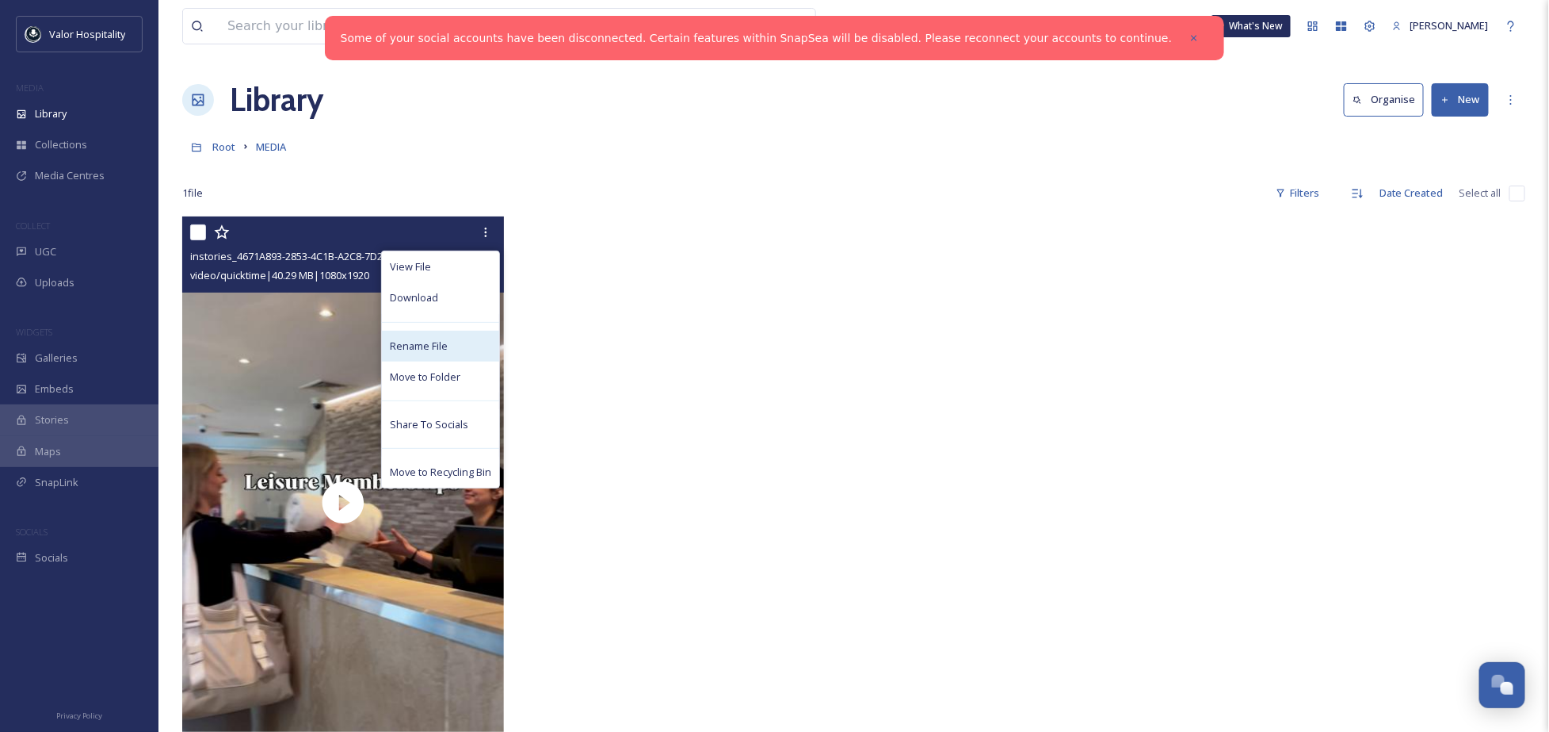
click at [446, 342] on div "Rename File" at bounding box center [440, 345] width 117 height 31
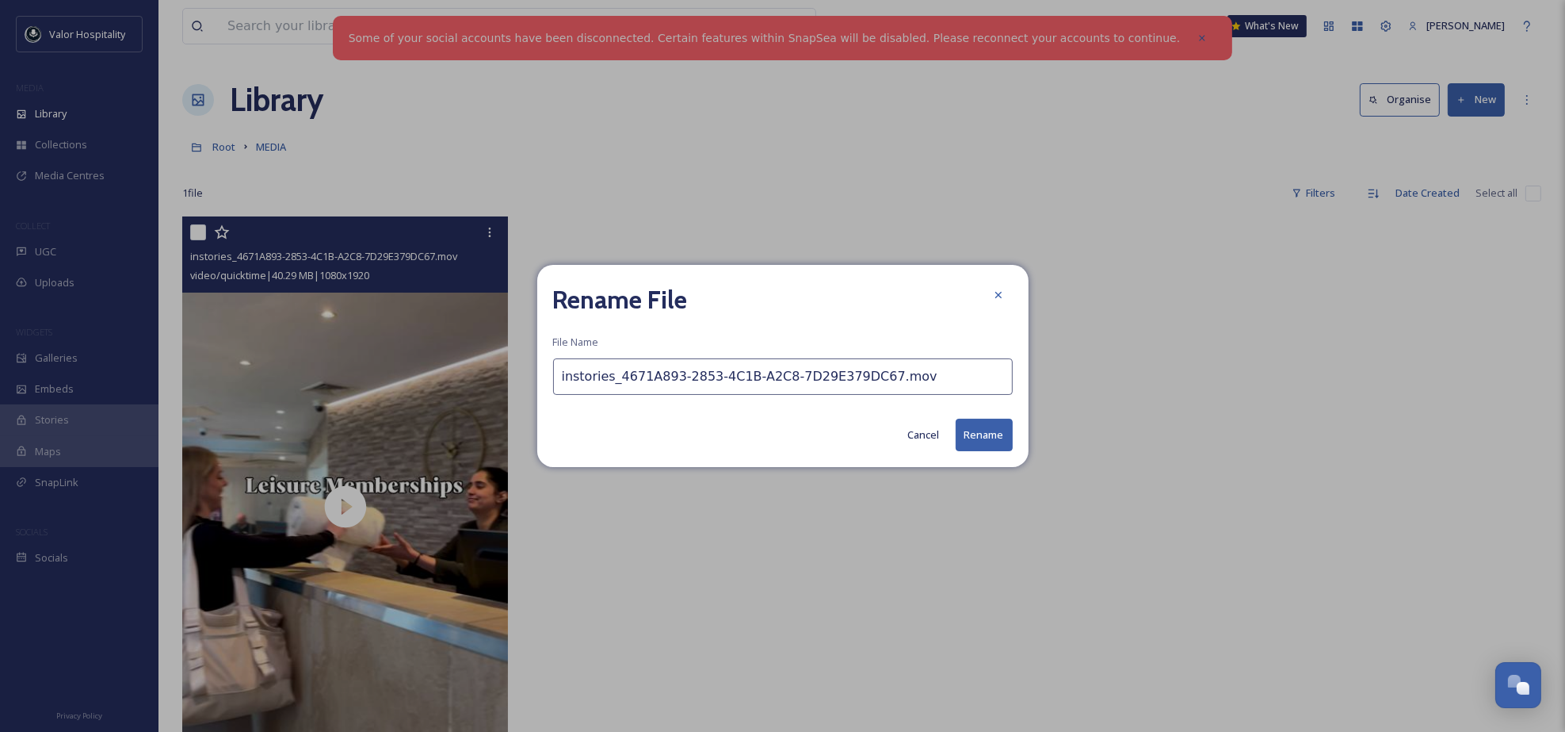
click at [862, 379] on input "instories_4671A893-2853-4C1B-A2C8-7D29E379DC67.mov" at bounding box center [783, 376] width 460 height 36
click at [789, 376] on input "instories_4671A893-2853-4C1B-A2C8-7D29E379DC67.mov" at bounding box center [783, 376] width 460 height 36
drag, startPoint x: 789, startPoint y: 376, endPoint x: 506, endPoint y: 370, distance: 283.0
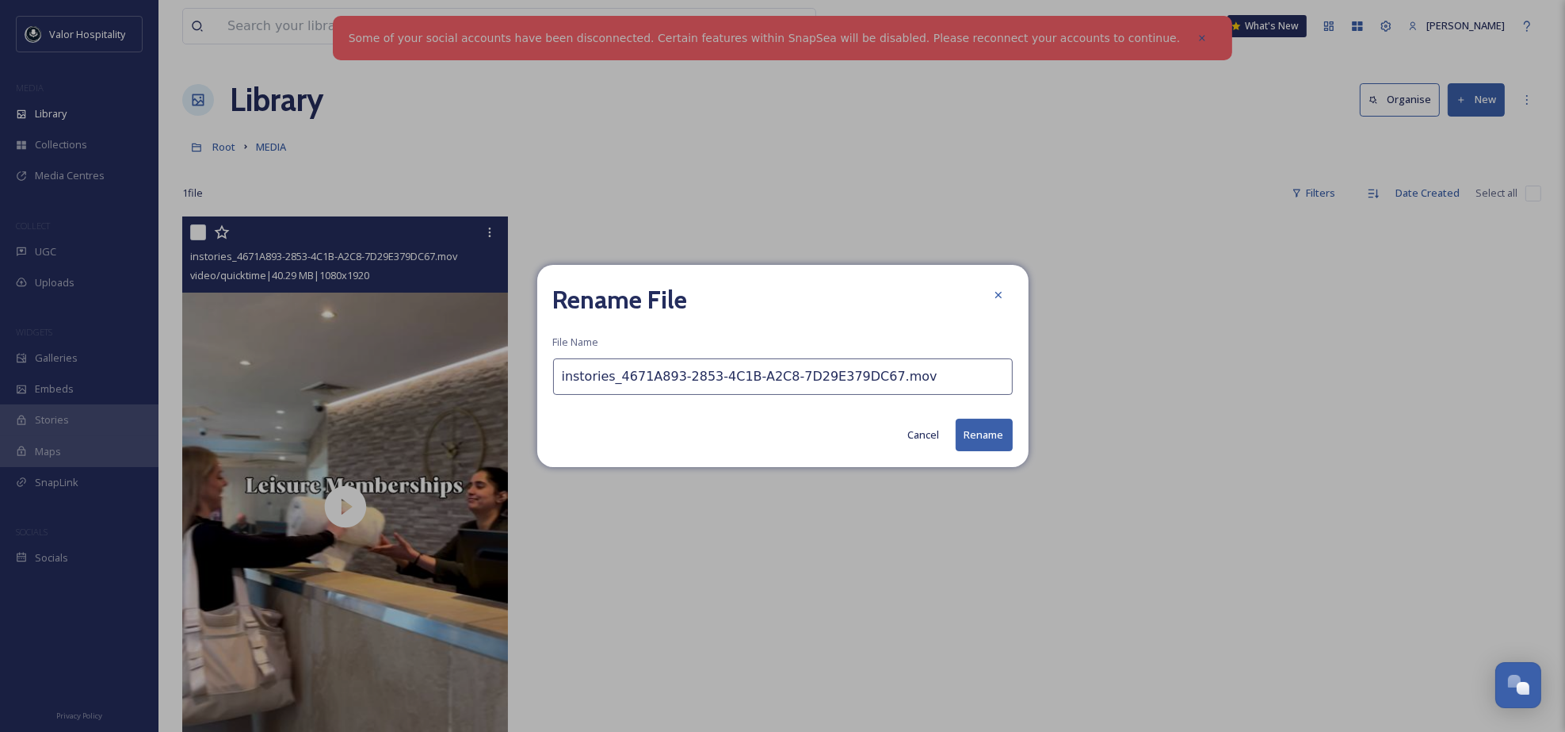
click at [506, 370] on div "Rename File File Name instories_4671A893-2853-4C1B-A2C8-7D29E379DC67.mov Cancel…" at bounding box center [782, 366] width 1565 height 732
type input "August Closing Offer.mov"
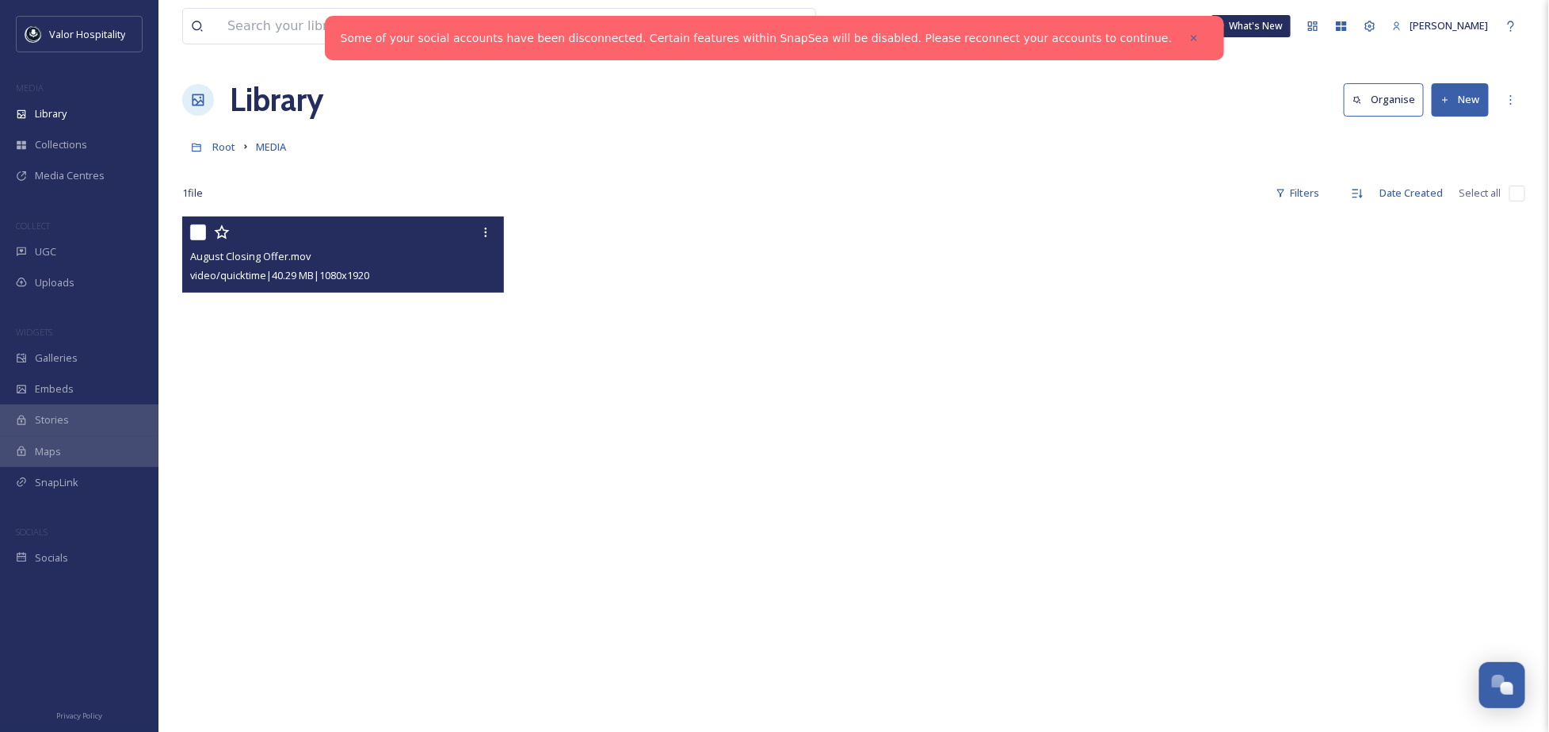
click at [323, 483] on video "August Closing Offer.mov" at bounding box center [343, 502] width 322 height 572
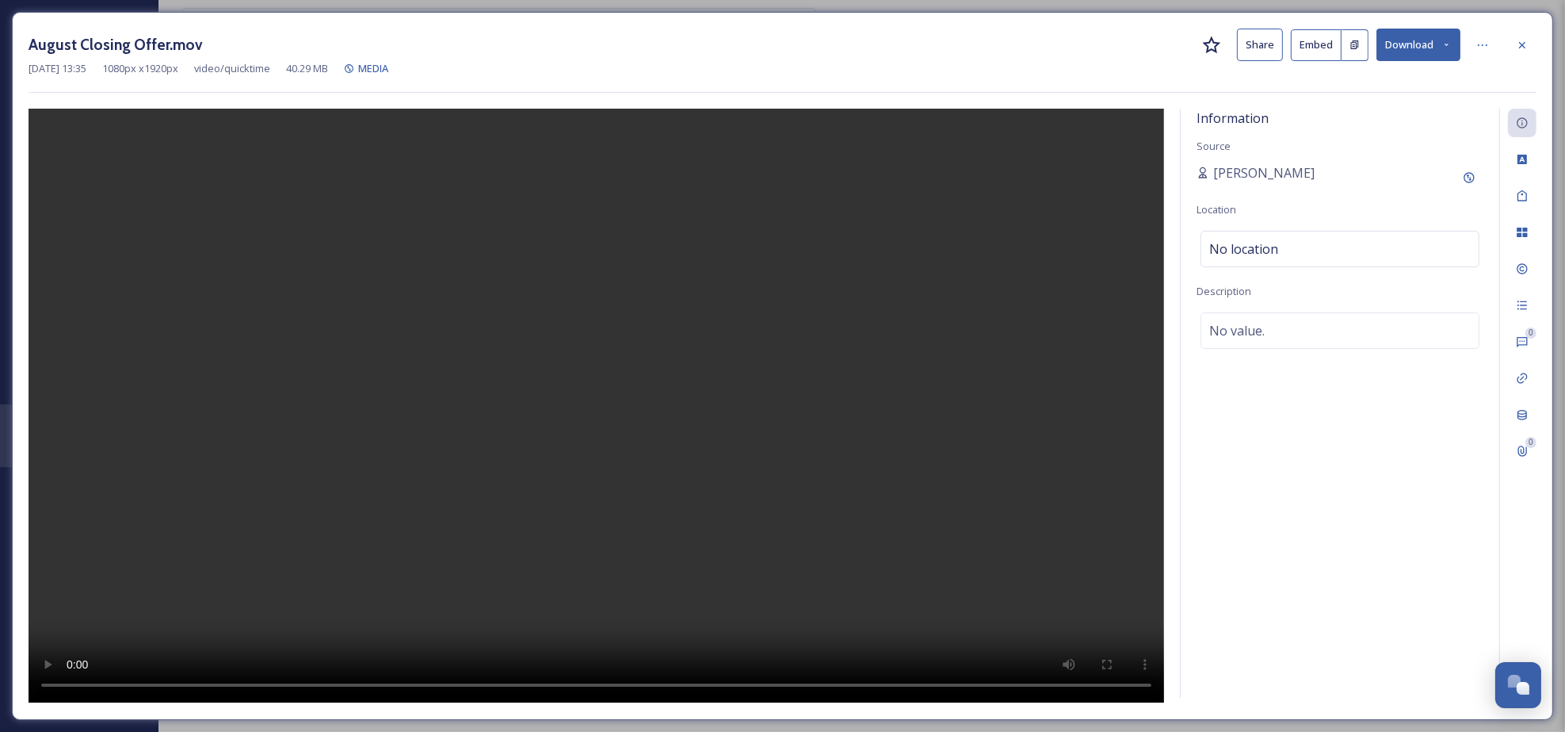
click at [1264, 44] on button "Share" at bounding box center [1260, 45] width 46 height 32
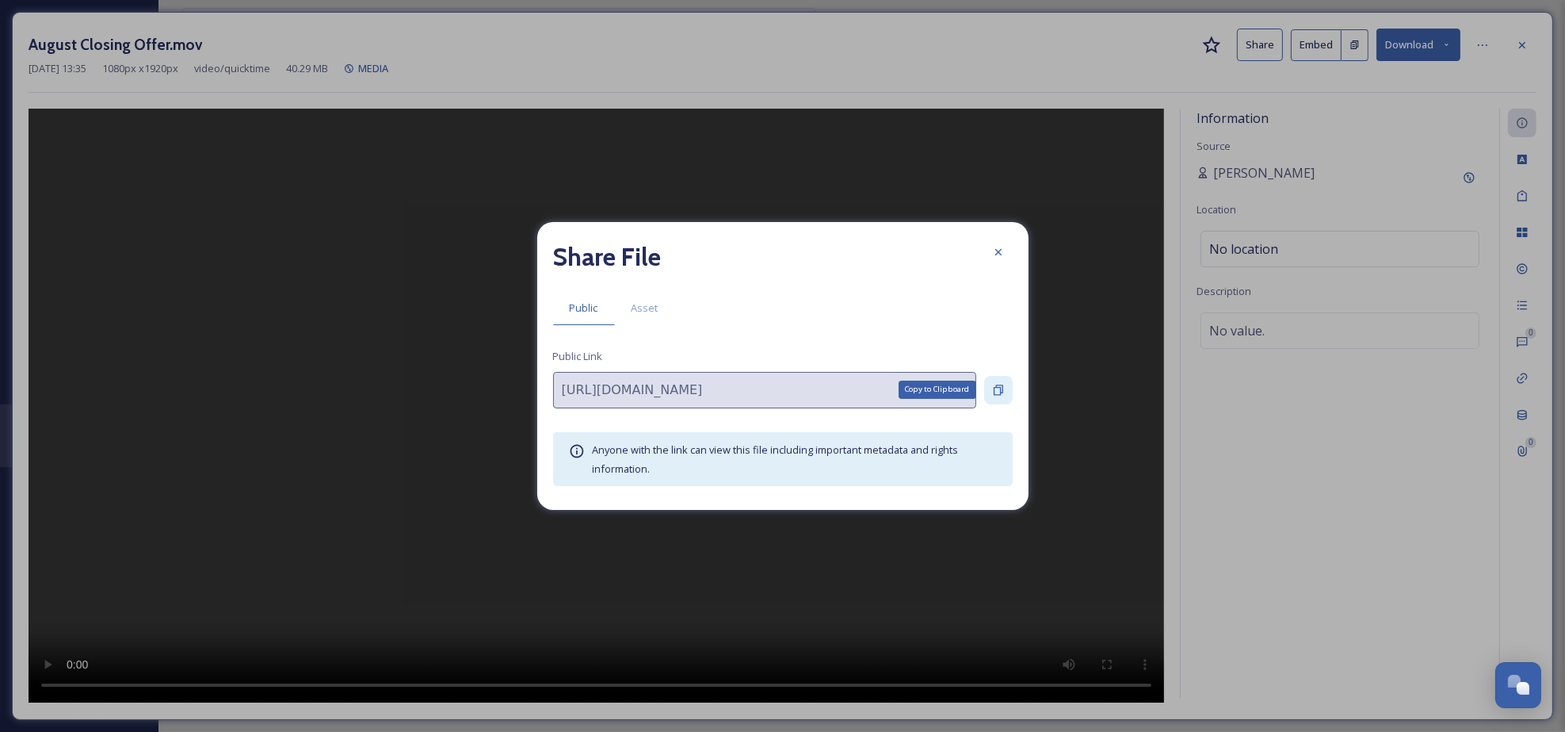
click at [999, 385] on icon at bounding box center [998, 390] width 13 height 13
click at [992, 254] on icon at bounding box center [998, 252] width 13 height 13
